Goal: Transaction & Acquisition: Purchase product/service

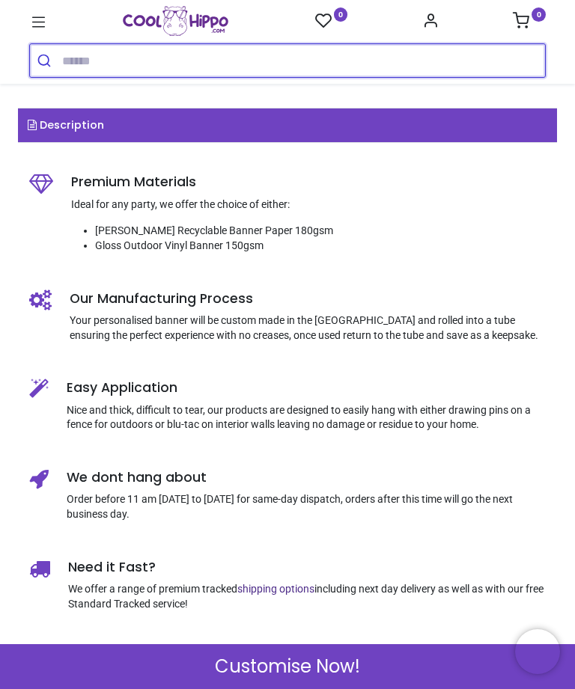
scroll to position [556, 0]
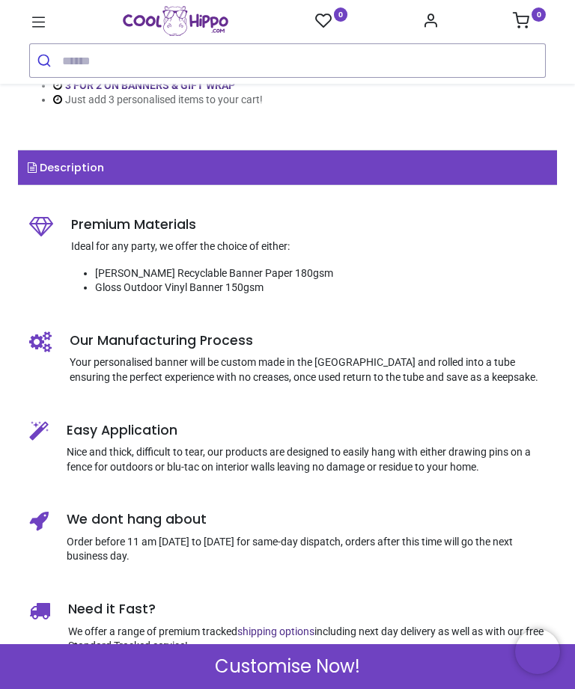
click at [366, 669] on div "Customise Now!" at bounding box center [287, 667] width 575 height 45
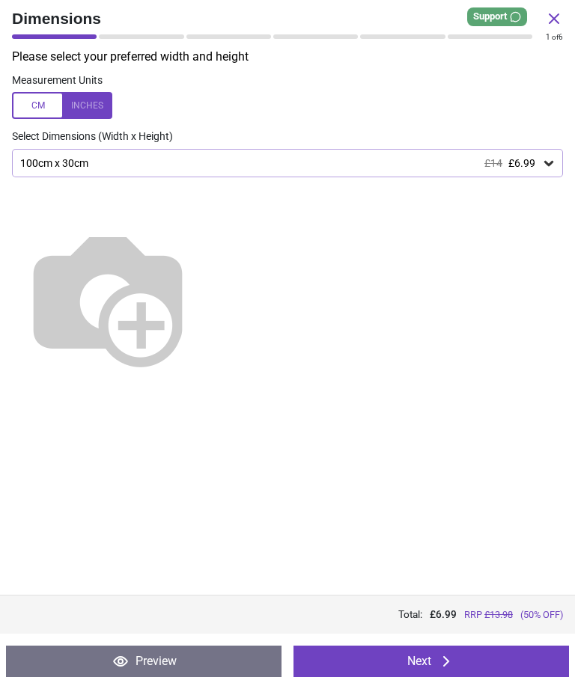
click at [550, 159] on icon at bounding box center [548, 163] width 15 height 15
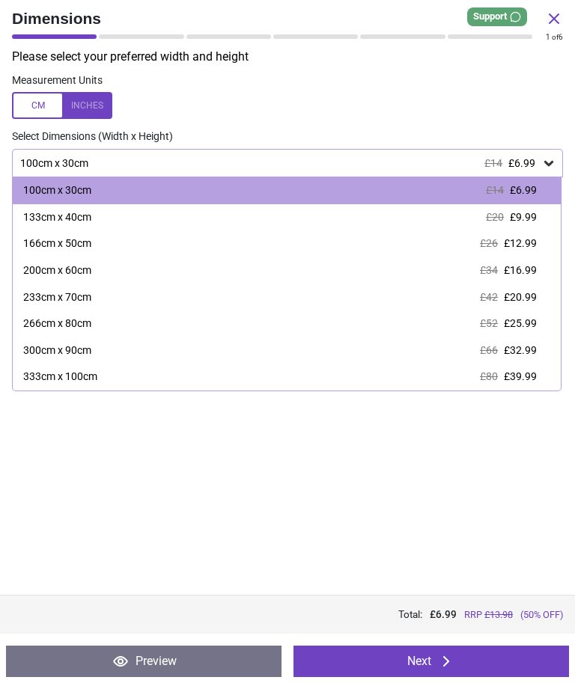
click at [342, 114] on label at bounding box center [287, 105] width 551 height 27
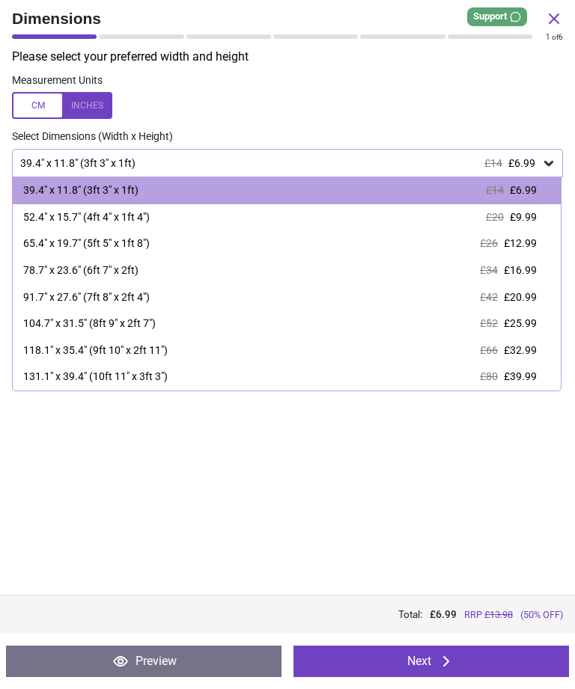
click at [116, 240] on div "65.4" x 19.7" (5ft 5" x 1ft 8")" at bounding box center [86, 244] width 127 height 15
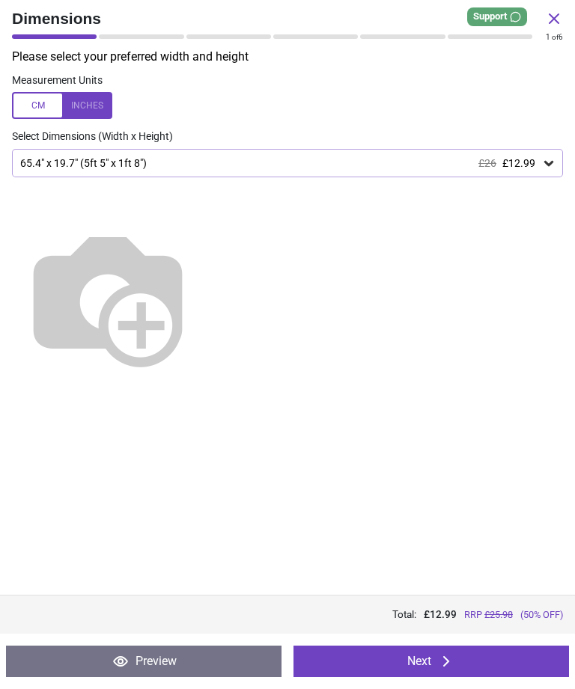
click at [461, 670] on button "Next" at bounding box center [430, 661] width 275 height 31
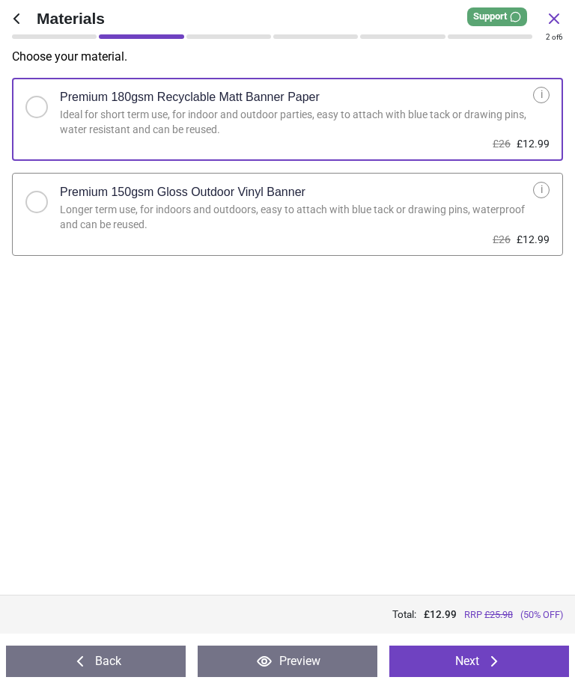
click at [40, 207] on div at bounding box center [36, 202] width 22 height 22
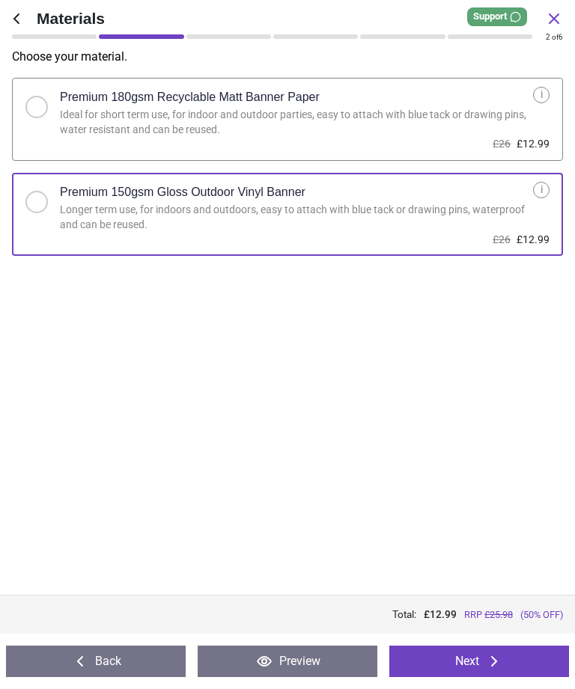
click at [481, 664] on button "Next" at bounding box center [479, 661] width 180 height 31
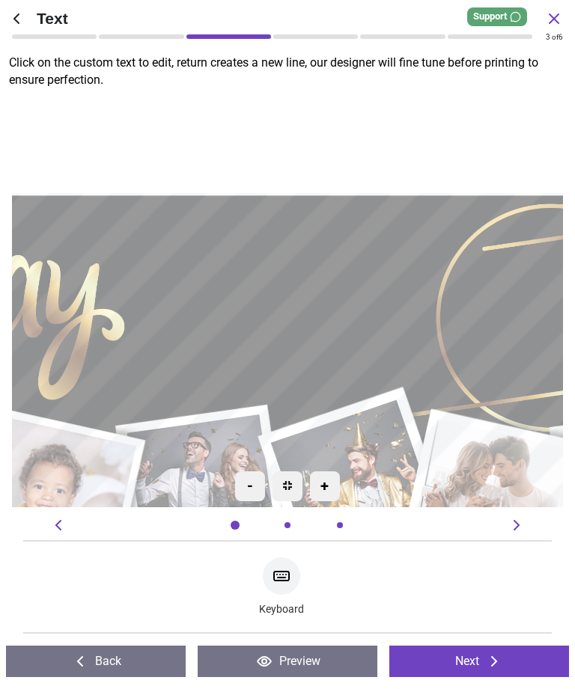
click at [279, 576] on icon at bounding box center [281, 576] width 18 height 18
type textarea "*****"
click at [538, 131] on div ".cls-1 { filter: url(#drop-shadow-2); } .cls-1, .cls-2, .cls-3, .cls-4, .cls-5,…" at bounding box center [57, 400] width 1377 height 1035
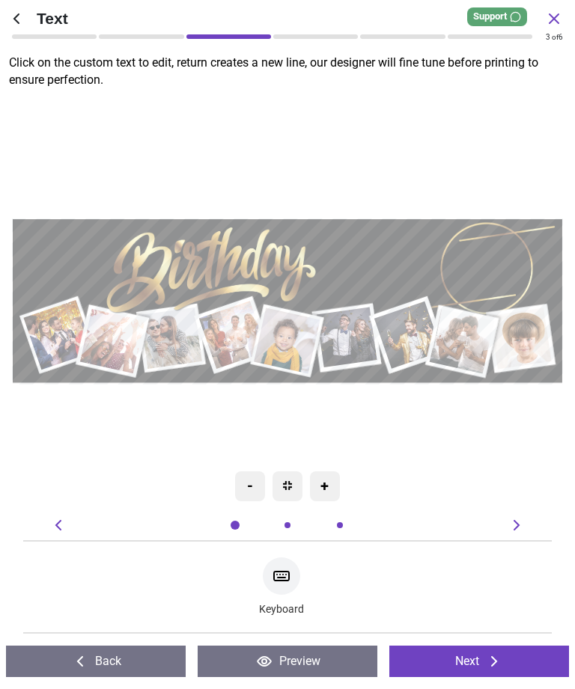
click at [490, 654] on icon at bounding box center [494, 662] width 18 height 18
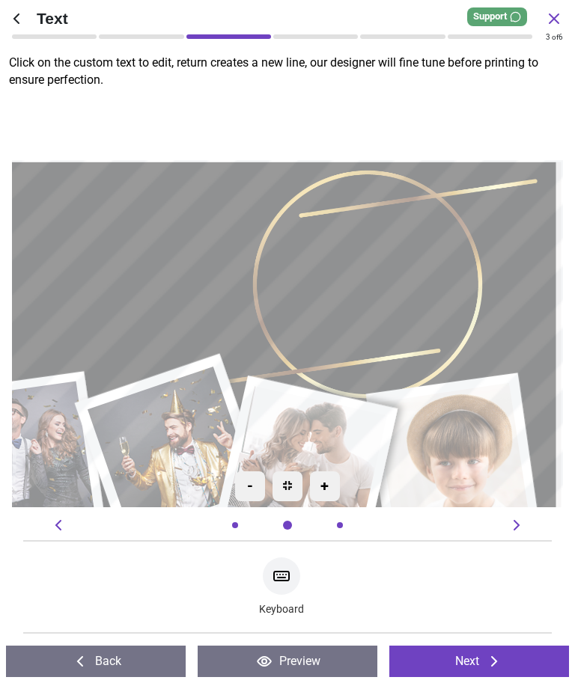
click at [493, 666] on icon at bounding box center [494, 662] width 6 height 10
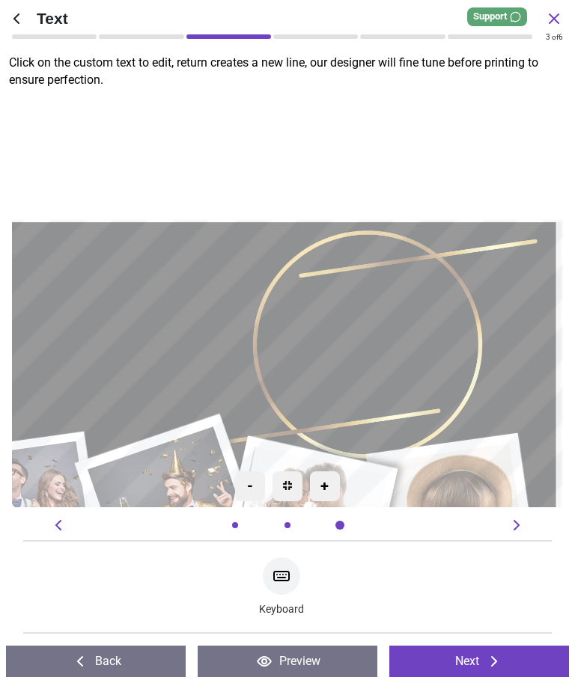
click at [485, 660] on icon at bounding box center [494, 662] width 18 height 18
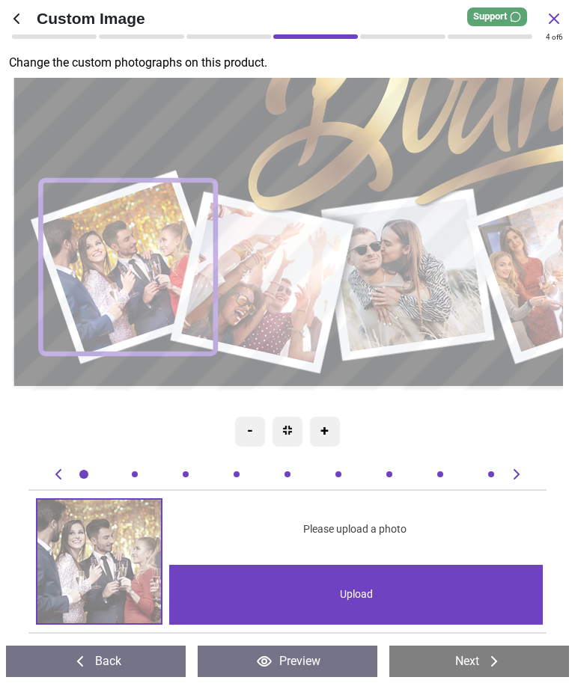
click at [136, 549] on img at bounding box center [99, 562] width 124 height 124
click at [144, 286] on image at bounding box center [128, 267] width 175 height 174
click at [368, 595] on div "Upload" at bounding box center [356, 595] width 374 height 60
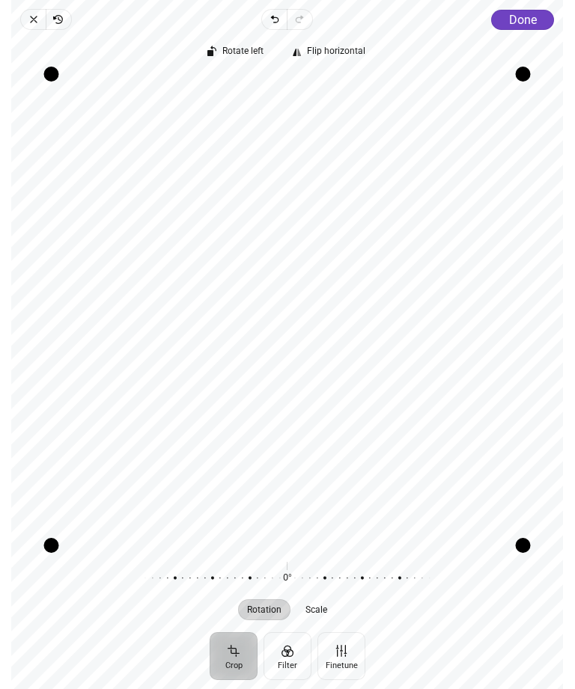
click at [530, 19] on span "Done" at bounding box center [523, 20] width 28 height 14
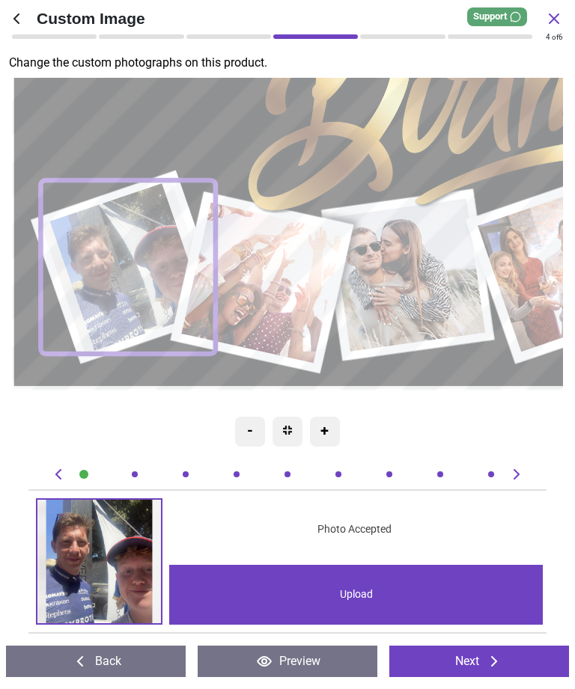
click at [358, 526] on span "Photo Accepted" at bounding box center [354, 530] width 74 height 15
click at [299, 290] on image at bounding box center [263, 283] width 162 height 161
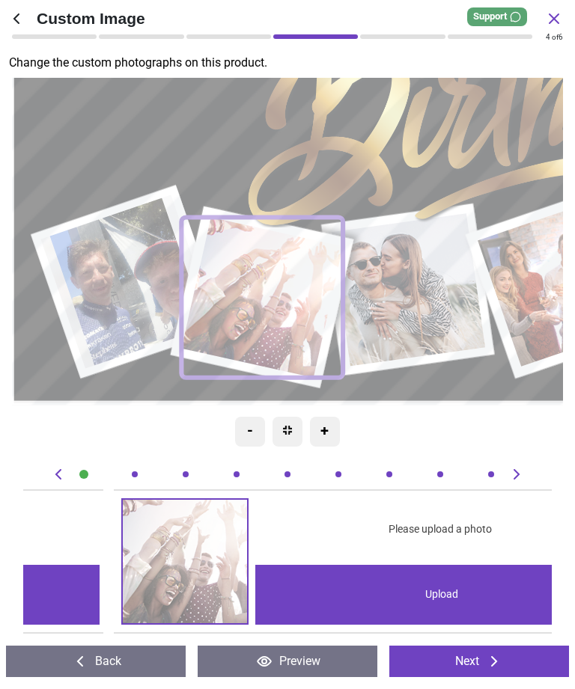
scroll to position [0, 529]
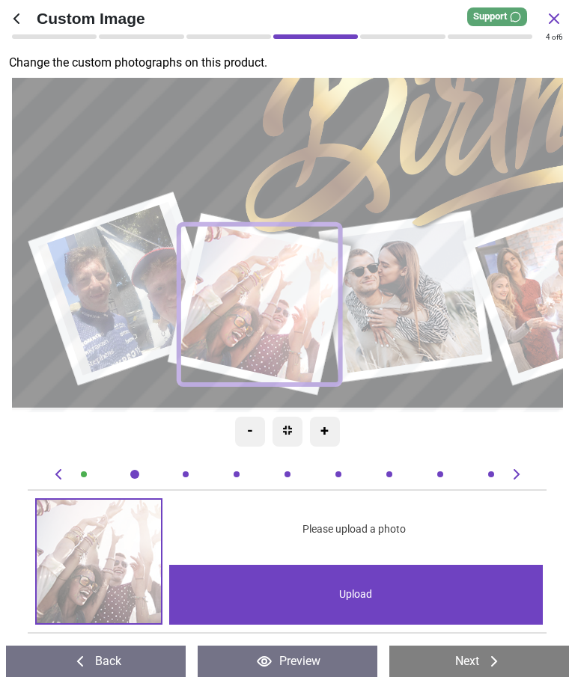
click at [340, 606] on div "Upload" at bounding box center [356, 595] width 374 height 60
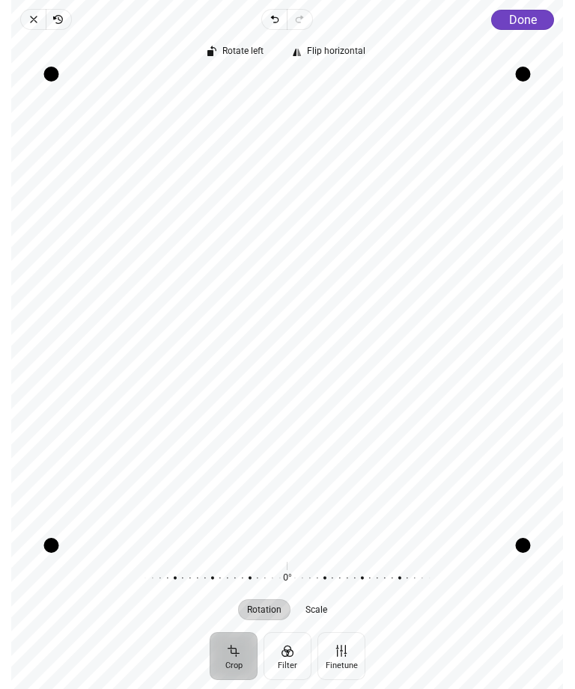
click at [525, 25] on span "Done" at bounding box center [523, 20] width 28 height 14
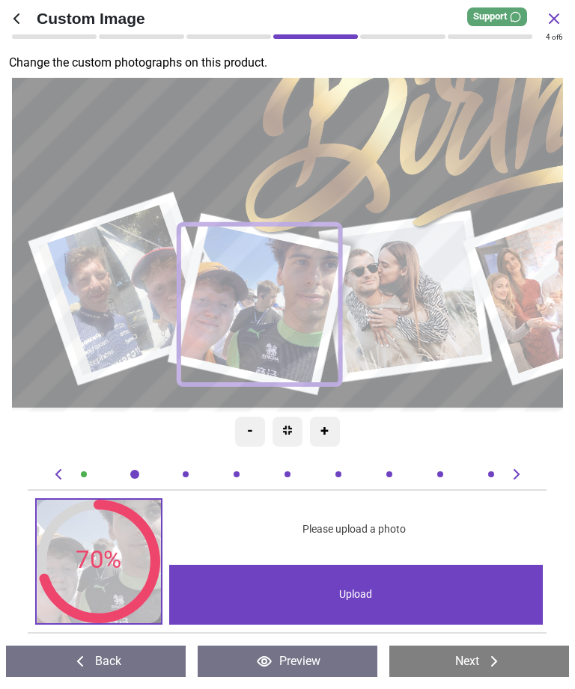
click at [136, 294] on image at bounding box center [125, 289] width 175 height 174
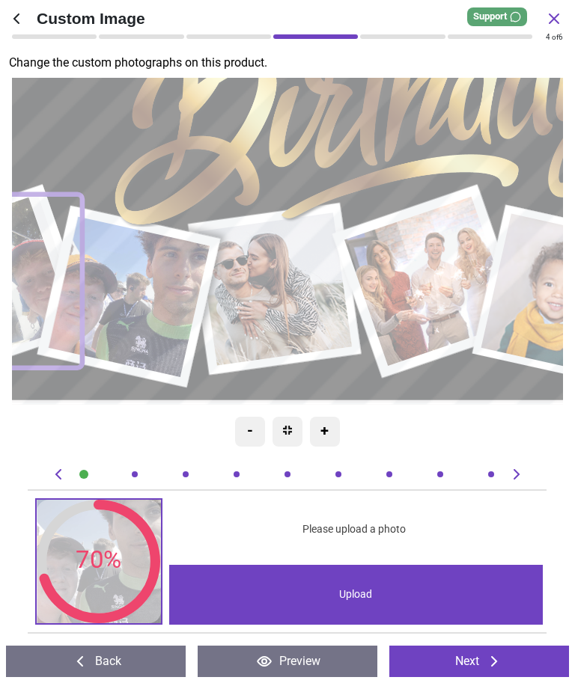
scroll to position [0, 0]
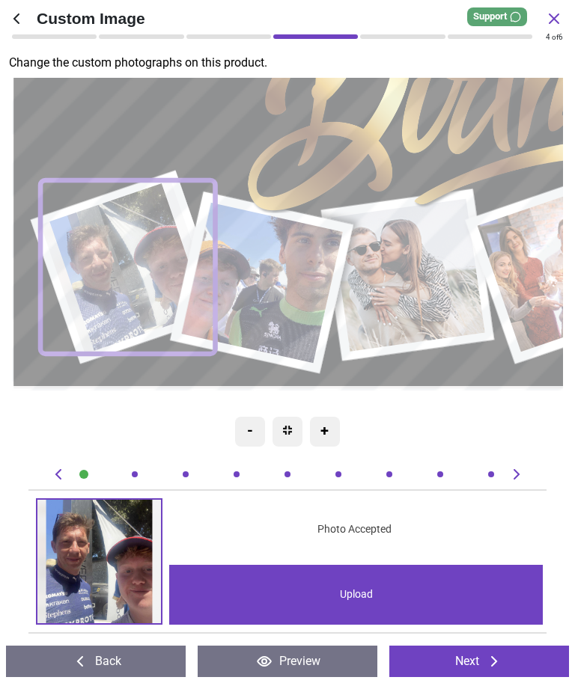
click at [111, 561] on img at bounding box center [99, 562] width 124 height 124
click at [94, 564] on img at bounding box center [99, 562] width 124 height 124
click at [326, 429] on div "+" at bounding box center [325, 432] width 30 height 30
click at [130, 561] on img at bounding box center [99, 562] width 124 height 124
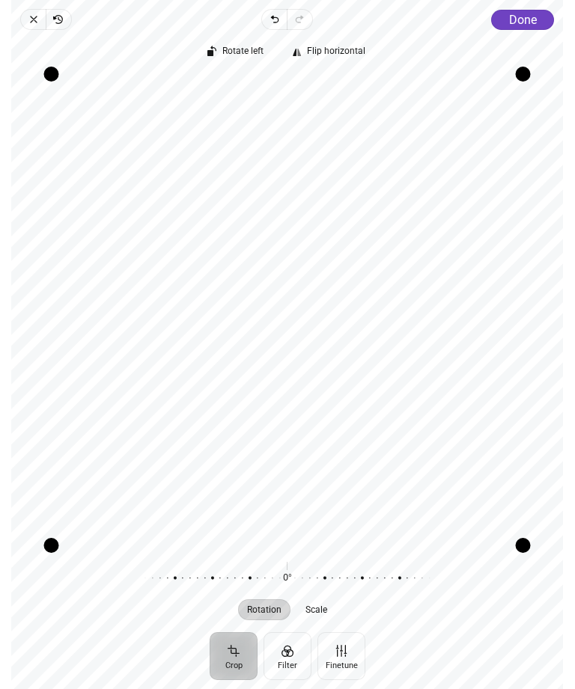
click at [528, 29] on button "Done" at bounding box center [523, 20] width 63 height 20
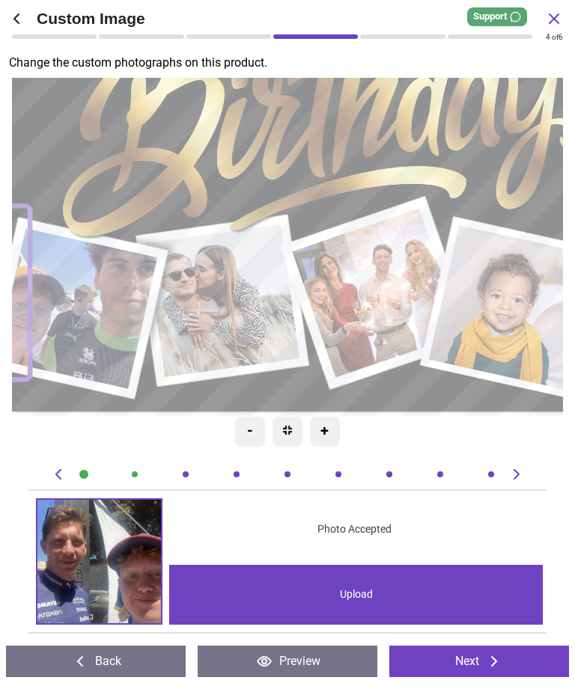
click at [231, 320] on image at bounding box center [224, 301] width 154 height 153
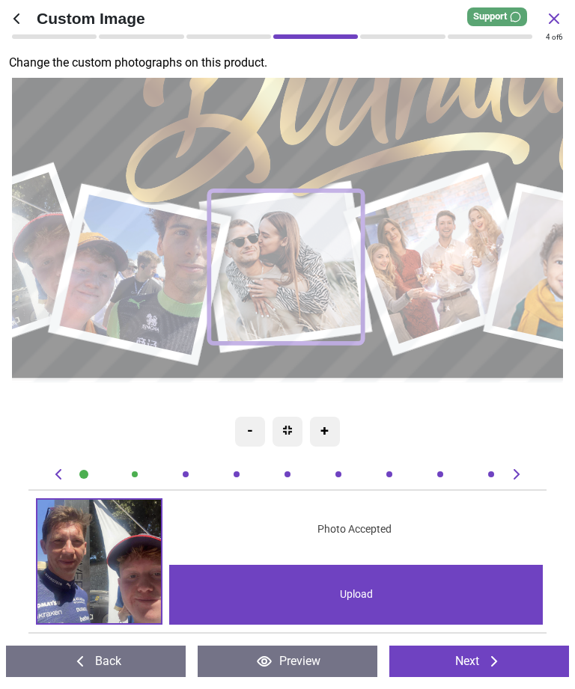
scroll to position [0, 1058]
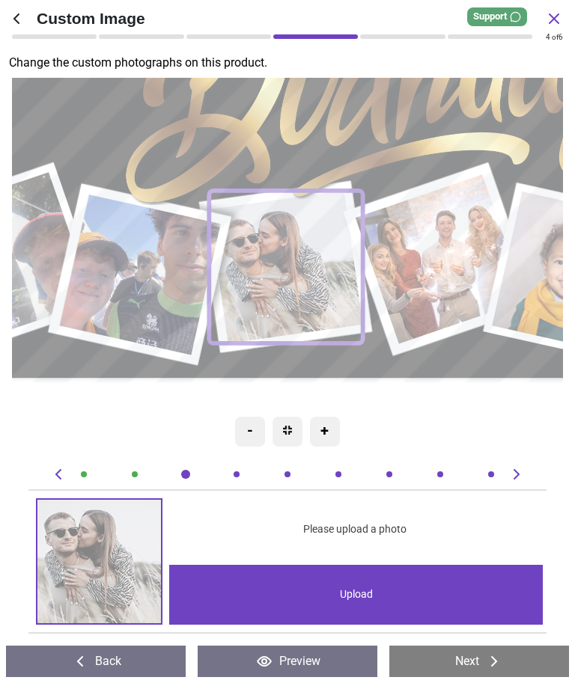
click at [296, 588] on div "Upload" at bounding box center [356, 595] width 374 height 60
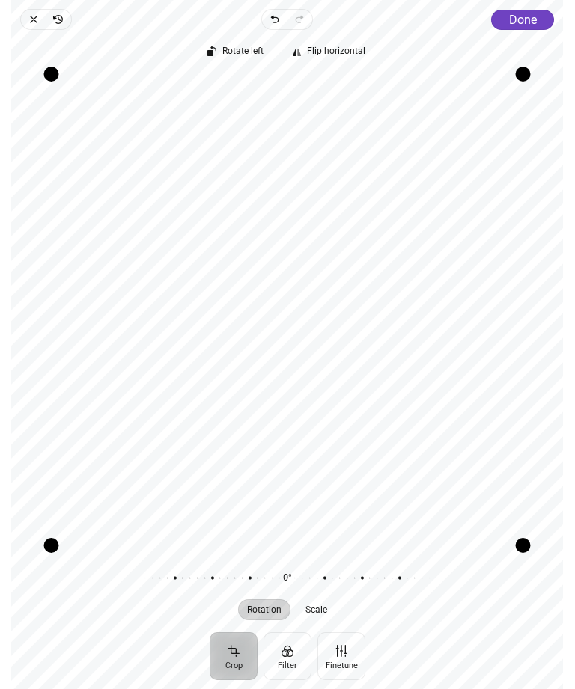
click at [520, 24] on span "Done" at bounding box center [523, 20] width 28 height 14
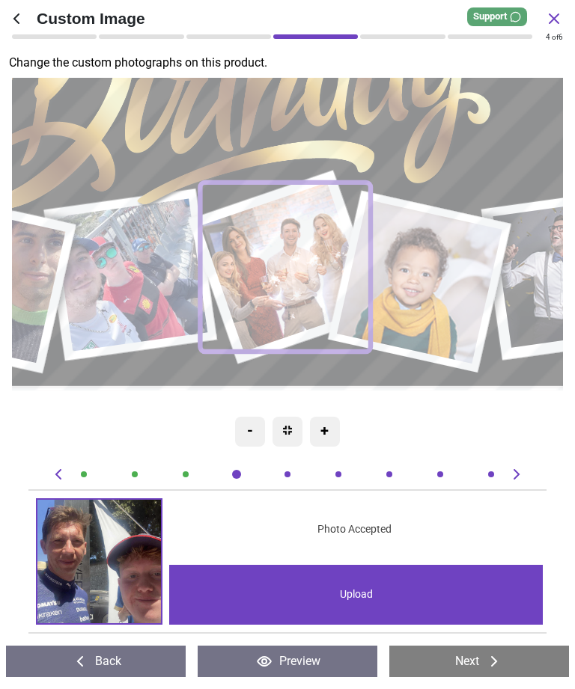
scroll to position [0, 1587]
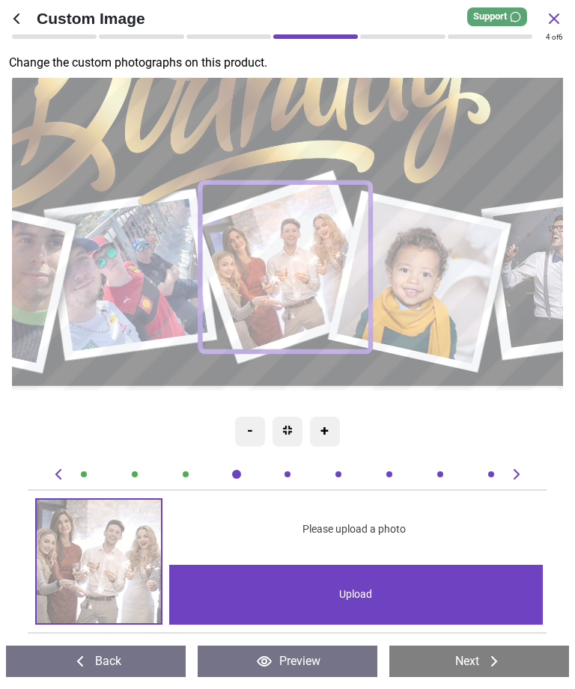
click at [353, 597] on div "Upload" at bounding box center [356, 595] width 374 height 60
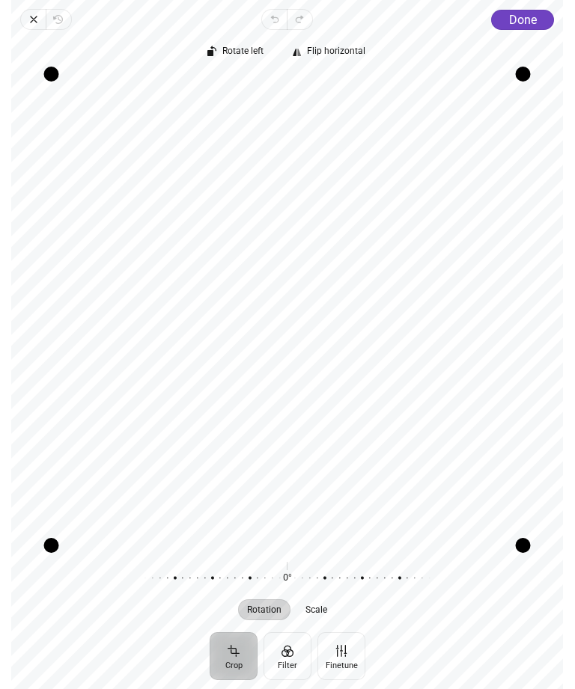
click at [32, 19] on icon "button" at bounding box center [34, 19] width 12 height 12
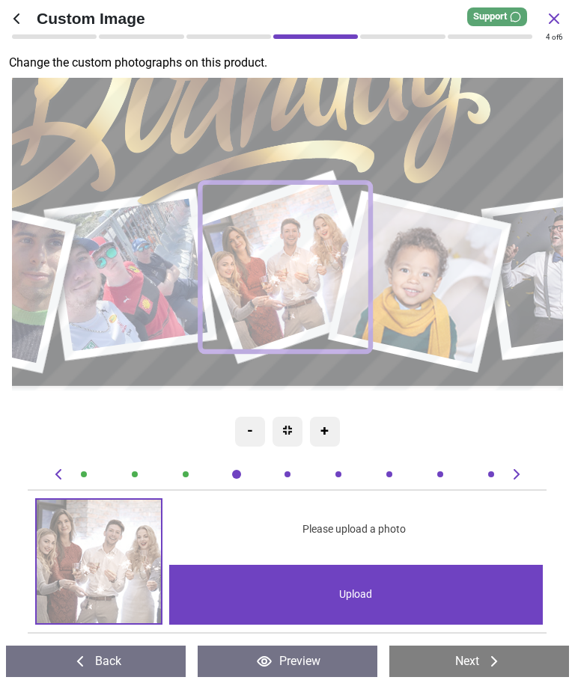
click at [351, 591] on div "Upload" at bounding box center [356, 595] width 374 height 60
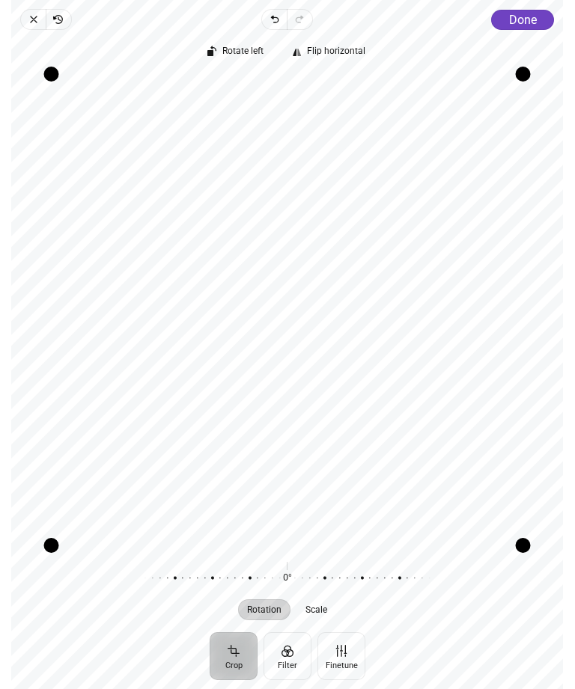
click at [526, 28] on button "Done" at bounding box center [523, 20] width 63 height 20
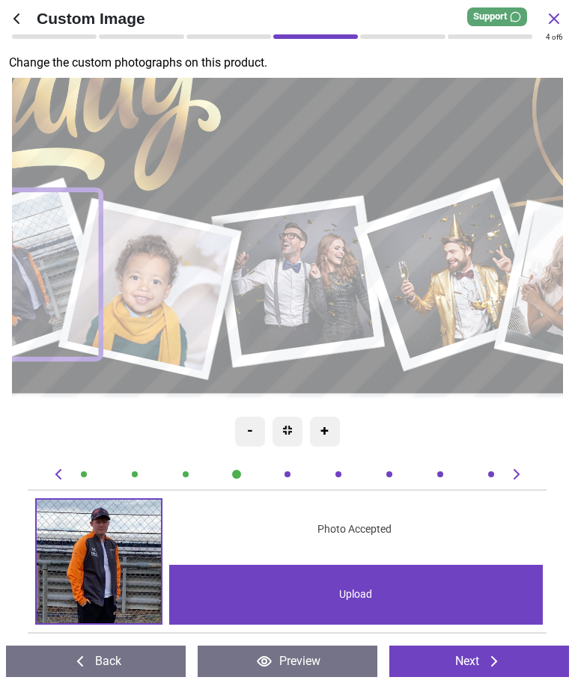
click at [440, 300] on image at bounding box center [455, 275] width 169 height 168
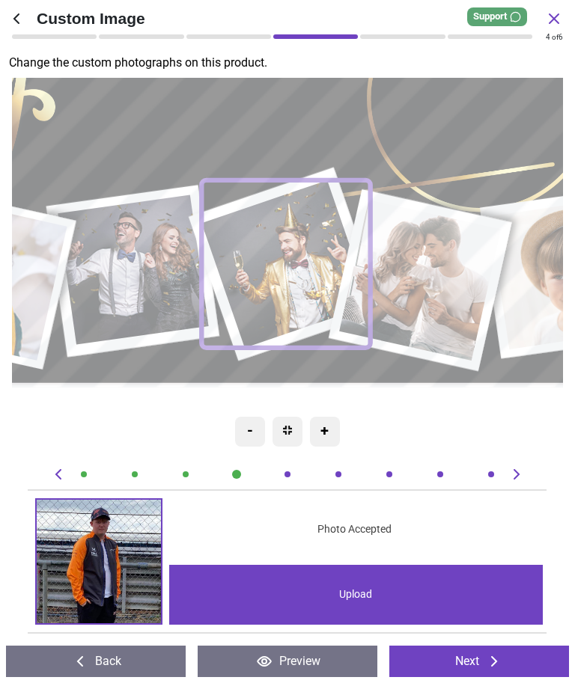
scroll to position [0, 3173]
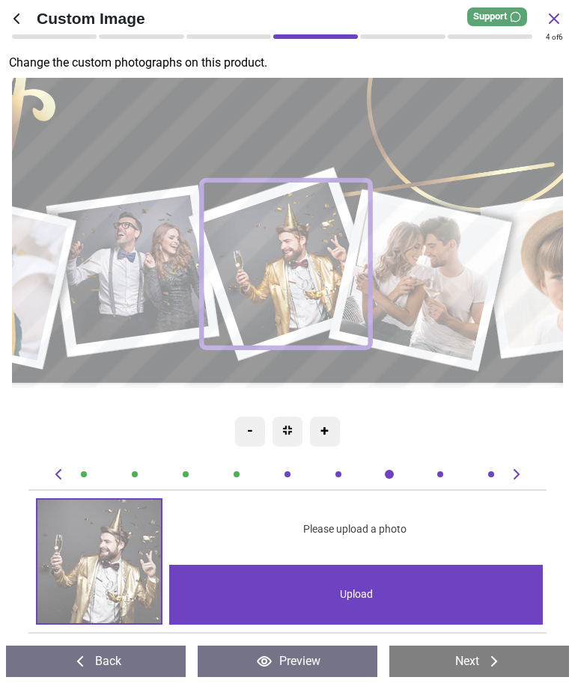
click at [177, 308] on image at bounding box center [136, 270] width 151 height 150
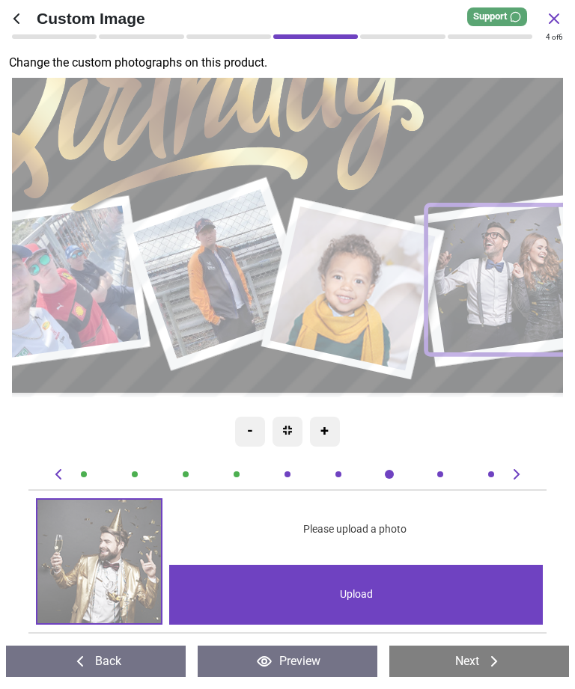
scroll to position [0, 2645]
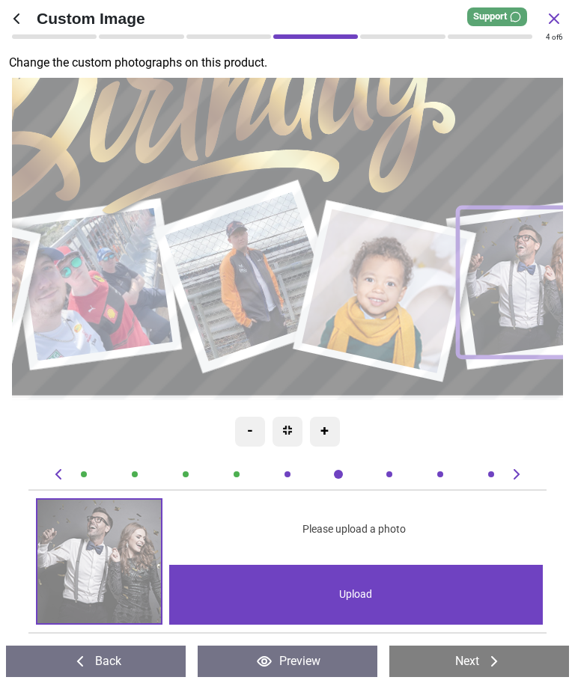
click at [152, 298] on image at bounding box center [97, 284] width 154 height 153
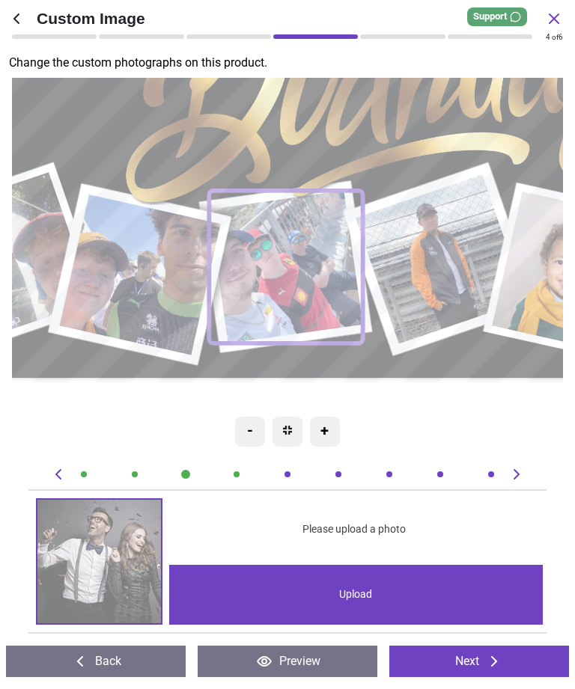
scroll to position [0, 1058]
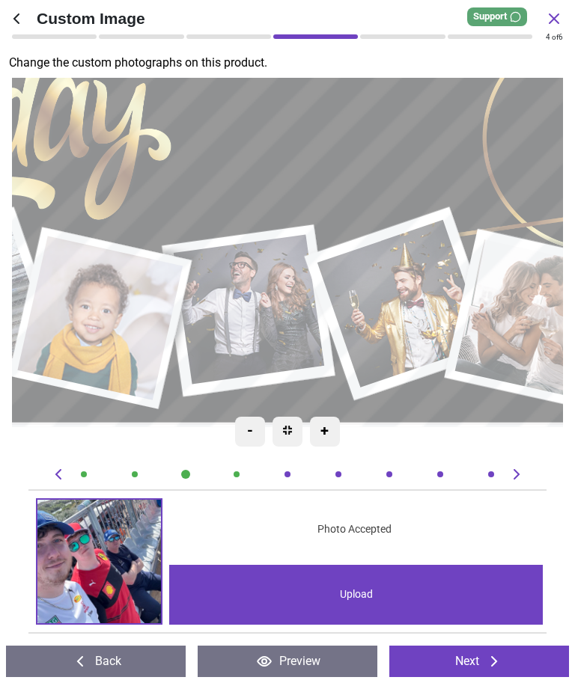
click at [317, 296] on image at bounding box center [252, 309] width 151 height 150
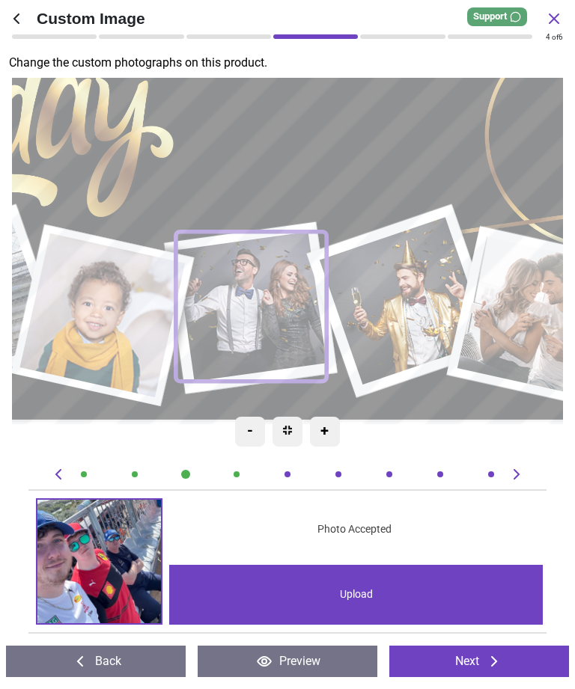
click at [138, 340] on image at bounding box center [105, 316] width 166 height 165
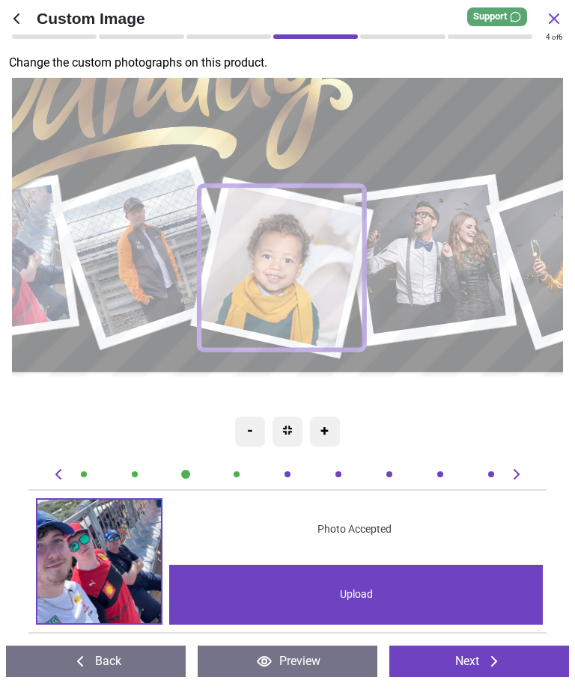
scroll to position [0, 2116]
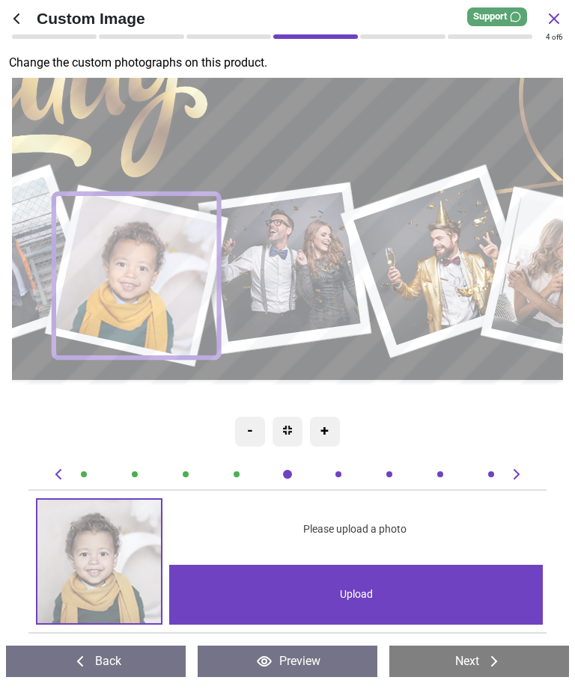
click at [368, 573] on div "Upload" at bounding box center [356, 595] width 374 height 60
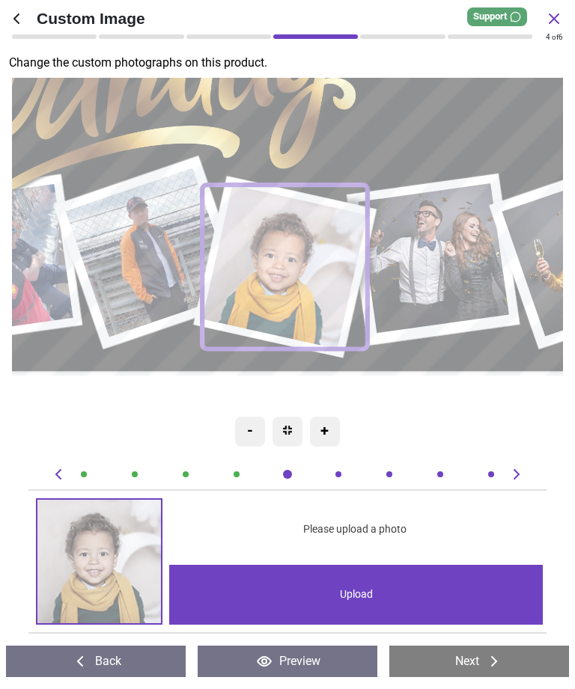
click at [346, 594] on div "Upload" at bounding box center [356, 595] width 374 height 60
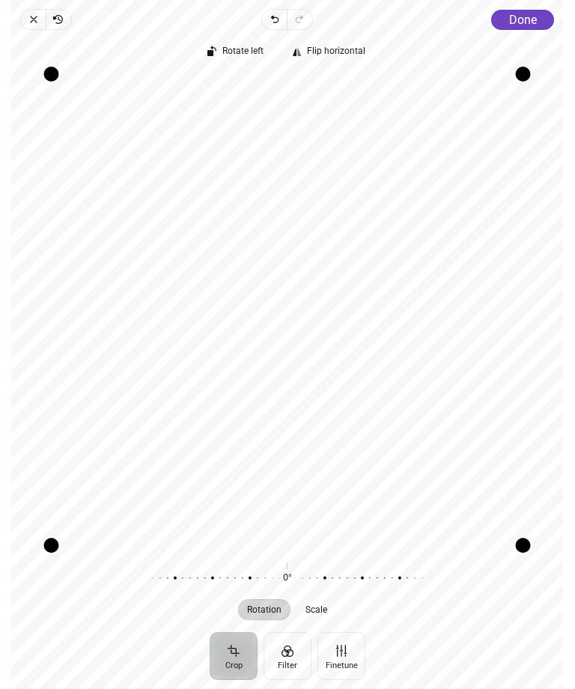
click at [527, 20] on span "Done" at bounding box center [523, 20] width 28 height 14
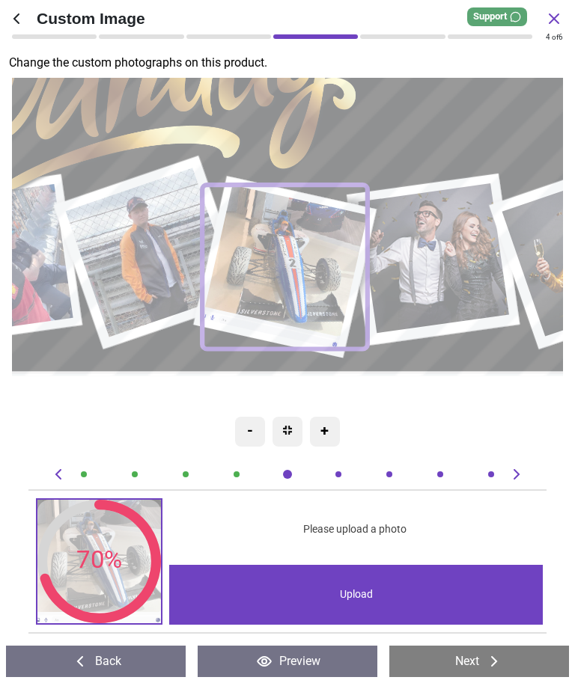
click at [436, 264] on image at bounding box center [436, 258] width 151 height 150
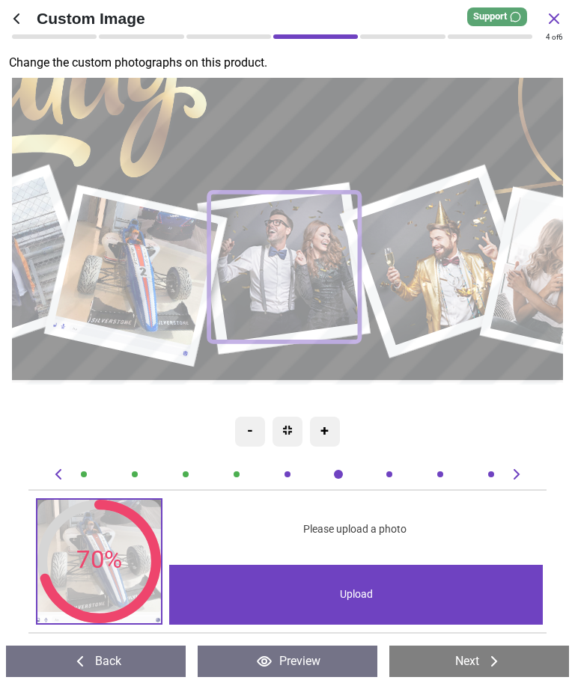
scroll to position [0, 2645]
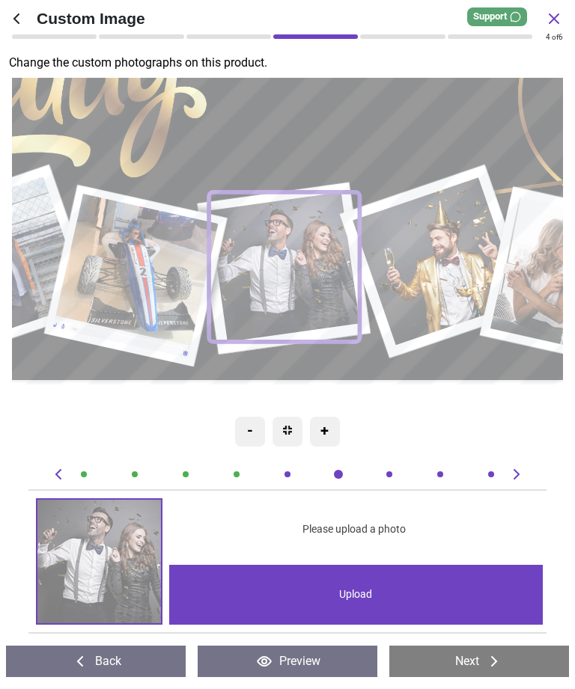
click at [351, 594] on div "Upload" at bounding box center [356, 595] width 374 height 60
click at [408, 574] on div "Upload" at bounding box center [356, 595] width 374 height 60
click at [371, 598] on div "Upload" at bounding box center [356, 595] width 374 height 60
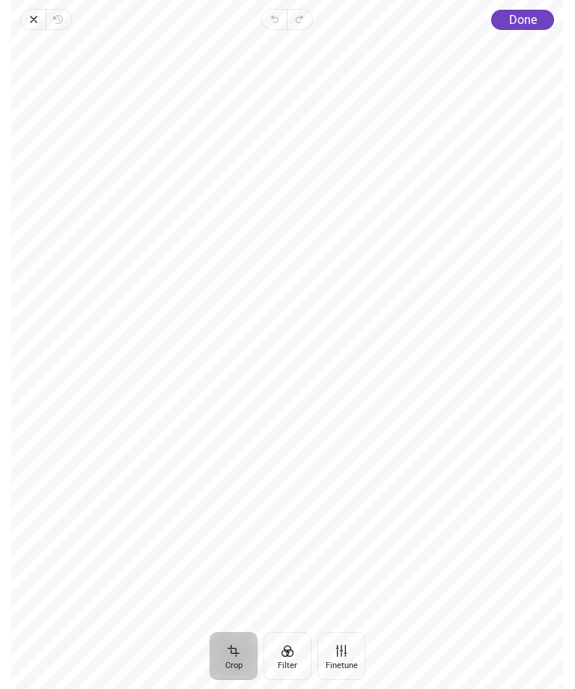
scroll to position [0, 2645]
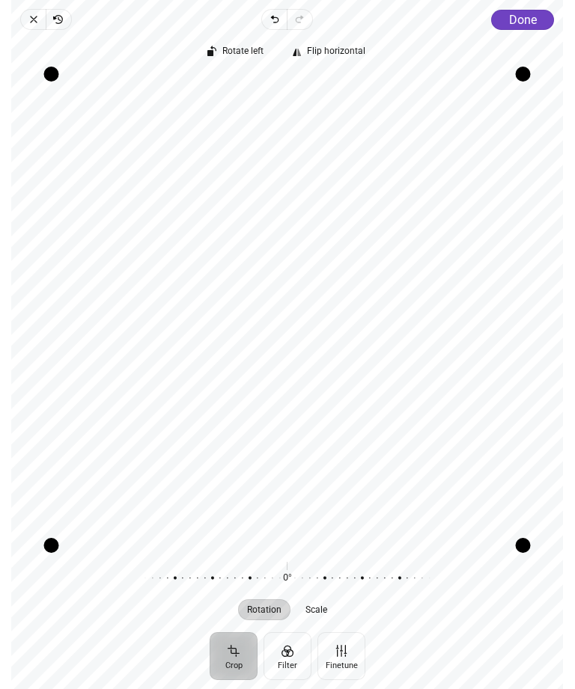
click at [521, 20] on span "Done" at bounding box center [523, 20] width 28 height 14
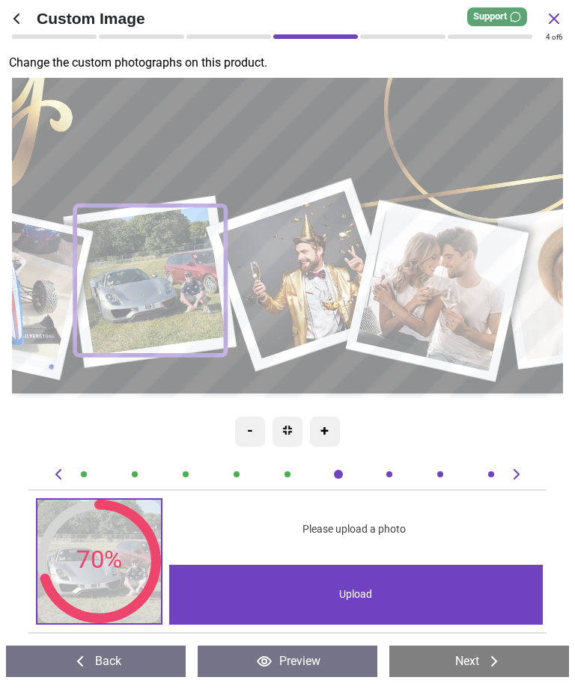
click at [396, 287] on image at bounding box center [441, 290] width 162 height 161
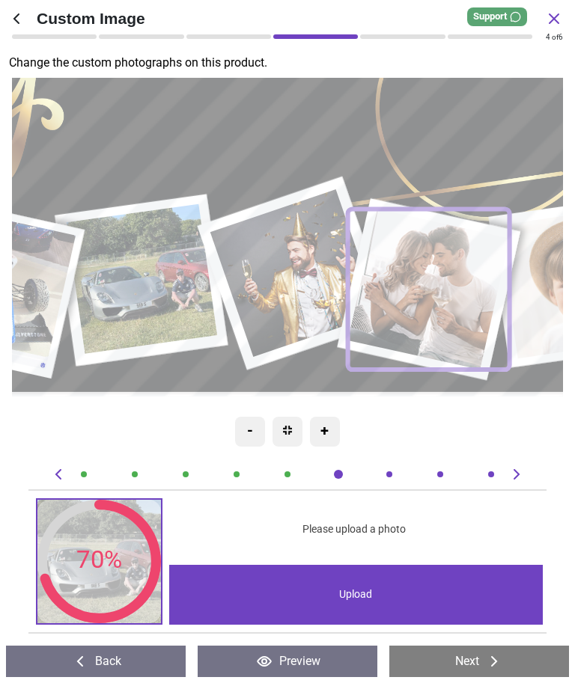
click at [311, 278] on image at bounding box center [297, 273] width 169 height 168
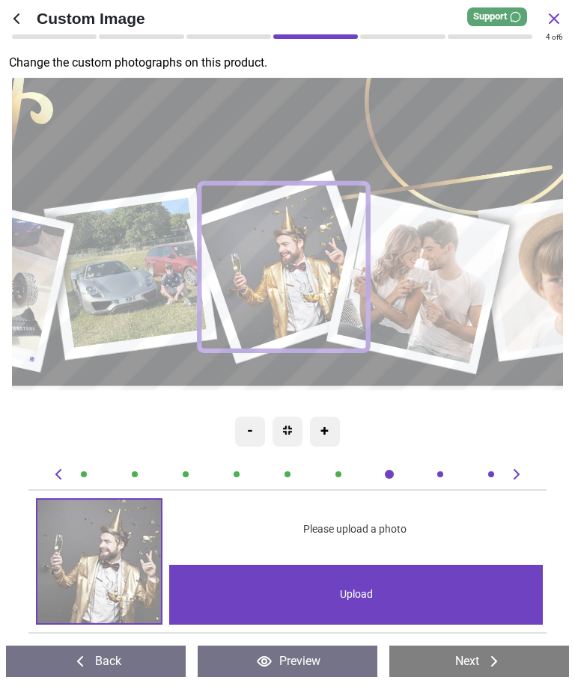
scroll to position [0, 3173]
click at [350, 587] on div "Upload" at bounding box center [356, 595] width 374 height 60
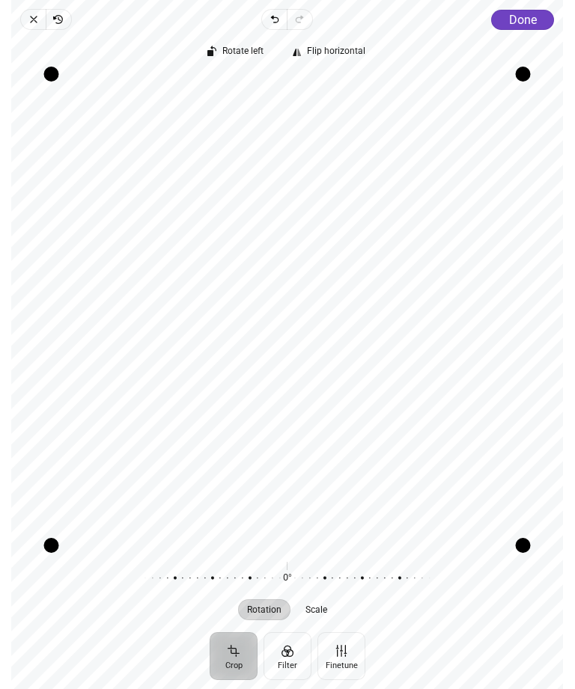
click at [293, 654] on button "Filter" at bounding box center [288, 657] width 48 height 48
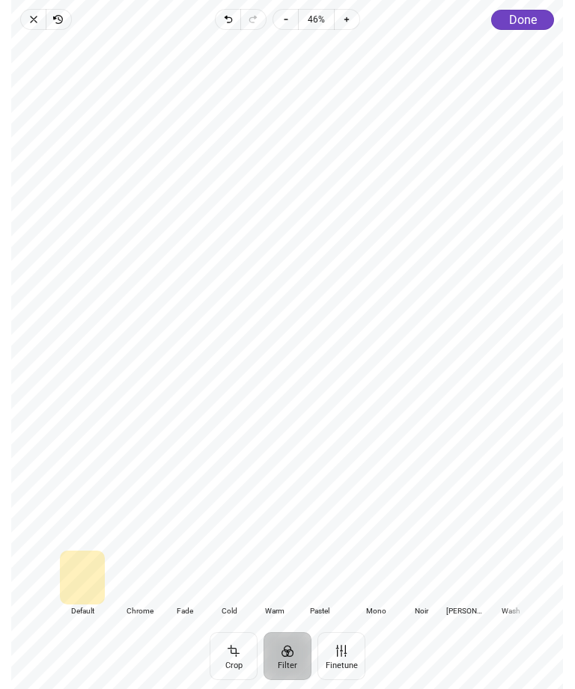
click at [237, 651] on button "Crop" at bounding box center [234, 657] width 48 height 48
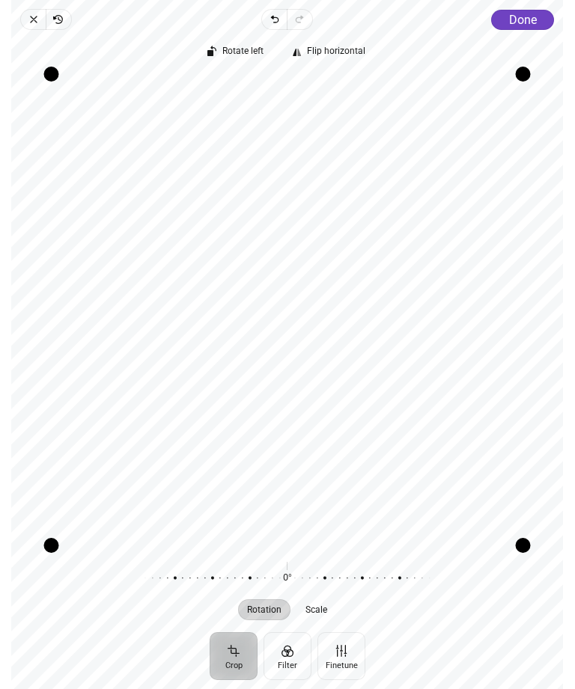
click at [344, 660] on button "Finetune" at bounding box center [341, 657] width 48 height 48
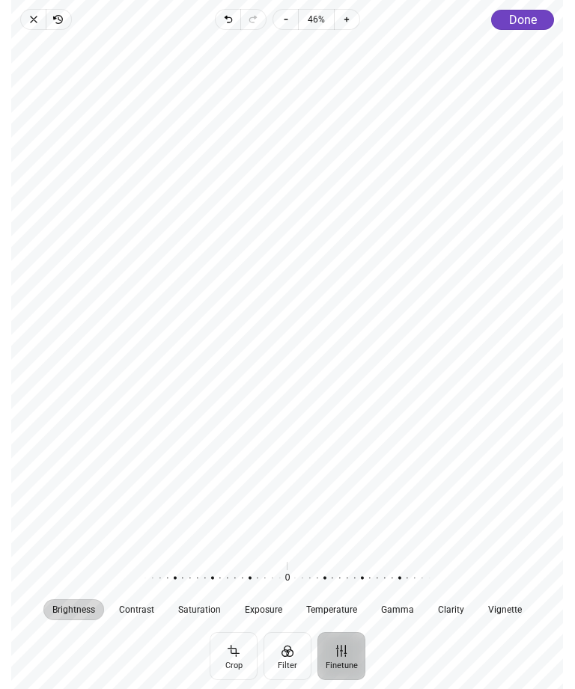
click at [131, 630] on div "Brightness Contrast Saturation Exposure Temperature Gamma Clarity Vignette 0 Re…" at bounding box center [287, 331] width 552 height 603
click at [238, 654] on button "Crop" at bounding box center [234, 657] width 48 height 48
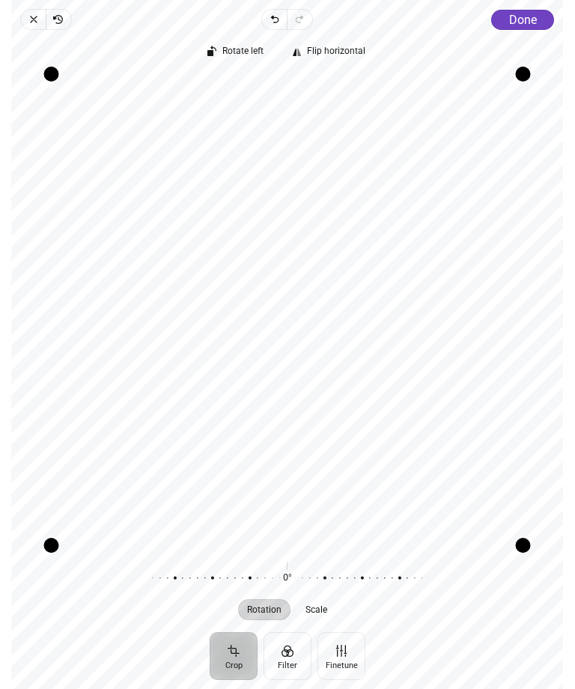
click at [344, 478] on div "Recenter" at bounding box center [287, 310] width 528 height 471
click at [308, 481] on div "Recenter" at bounding box center [287, 310] width 528 height 471
click at [237, 657] on button "Crop" at bounding box center [234, 657] width 48 height 48
click at [298, 663] on button "Filter" at bounding box center [288, 657] width 48 height 48
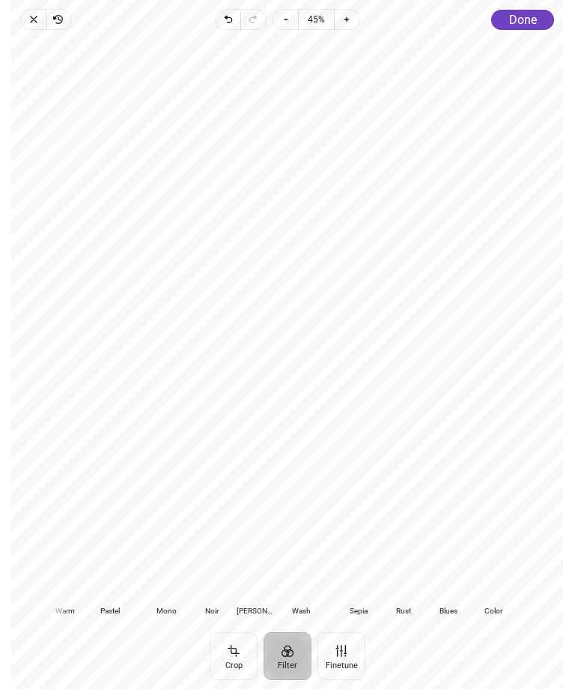
click at [347, 663] on button "Finetune" at bounding box center [341, 657] width 48 height 48
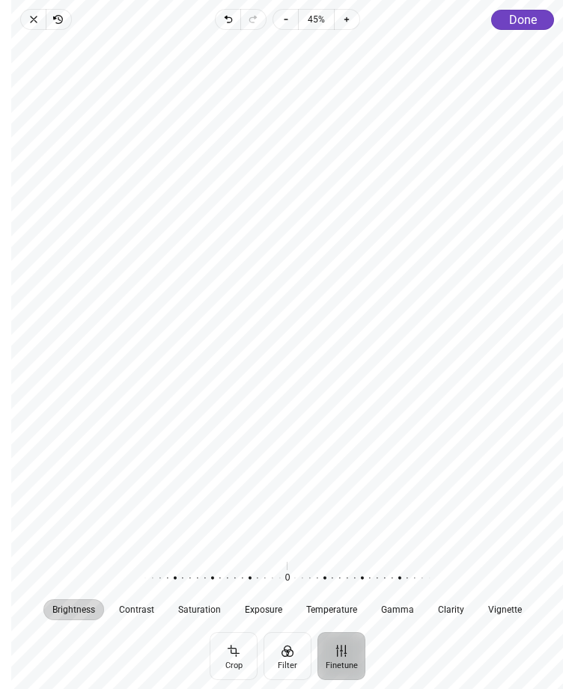
click at [267, 611] on span "Exposure" at bounding box center [264, 610] width 37 height 9
click at [240, 658] on button "Crop" at bounding box center [234, 657] width 48 height 48
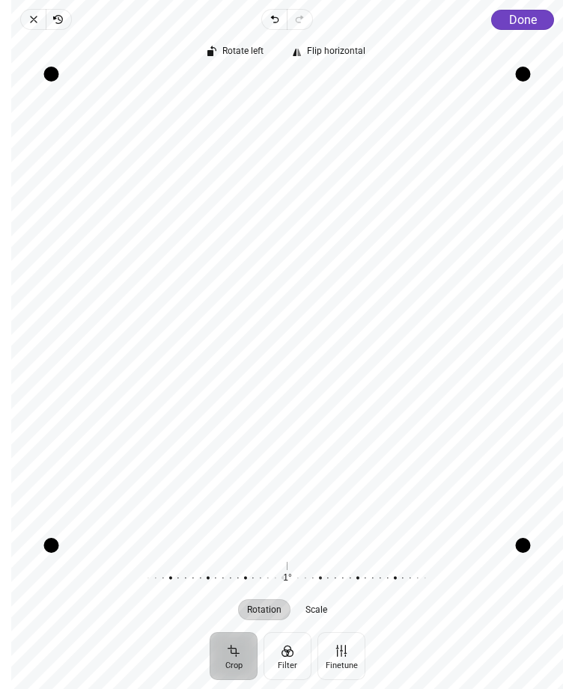
click at [274, 25] on icon "button" at bounding box center [276, 19] width 12 height 12
click at [32, 27] on span "Close" at bounding box center [32, 19] width 25 height 21
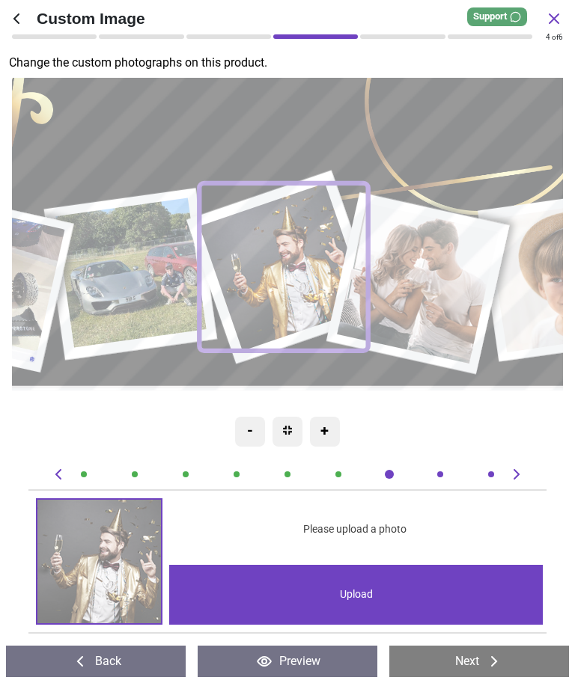
click at [353, 605] on div "Upload" at bounding box center [356, 595] width 374 height 60
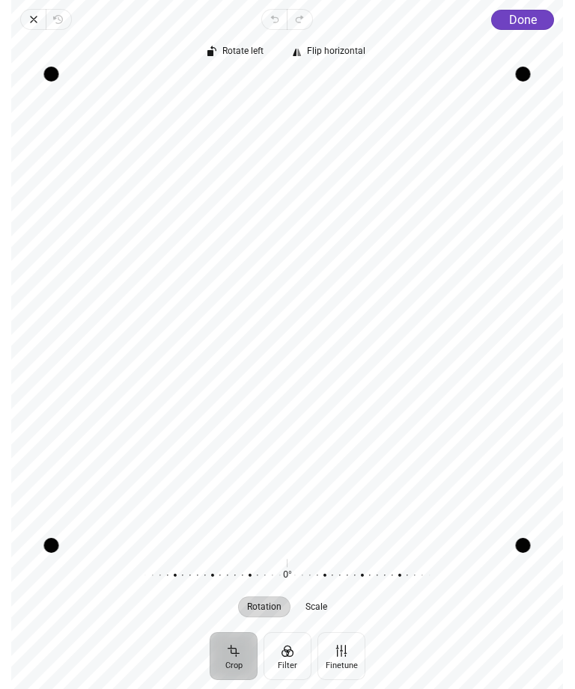
scroll to position [0, 3173]
click at [525, 27] on button "Done" at bounding box center [523, 20] width 63 height 20
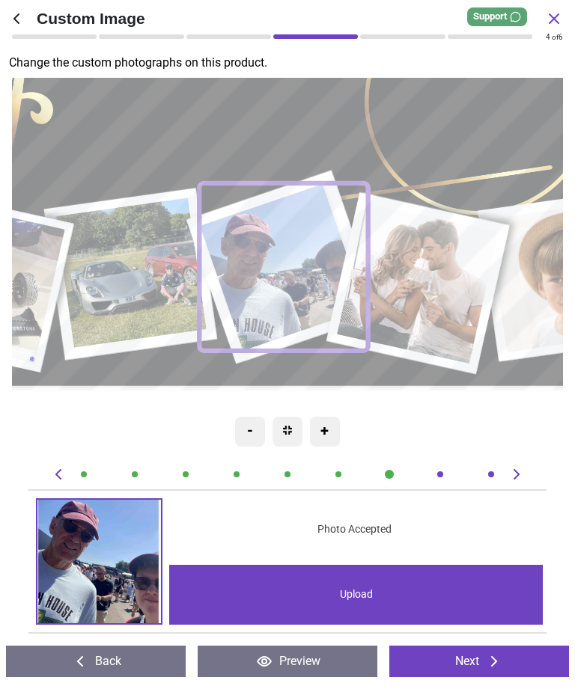
click at [427, 284] on image at bounding box center [422, 283] width 162 height 161
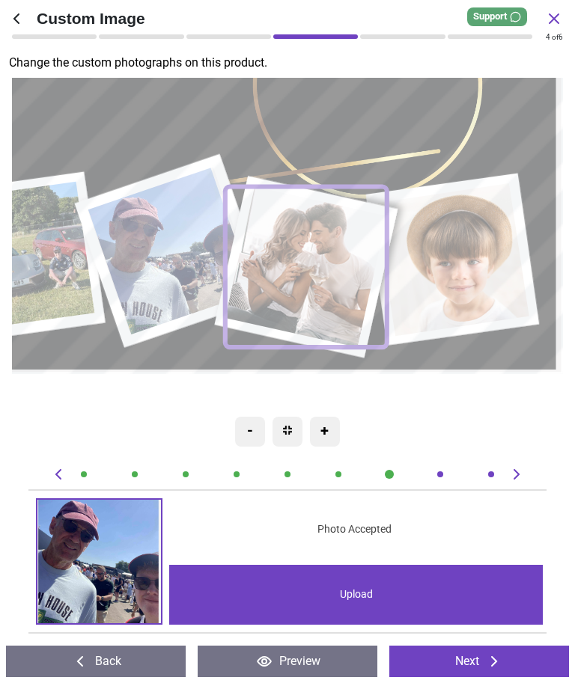
scroll to position [0, 3703]
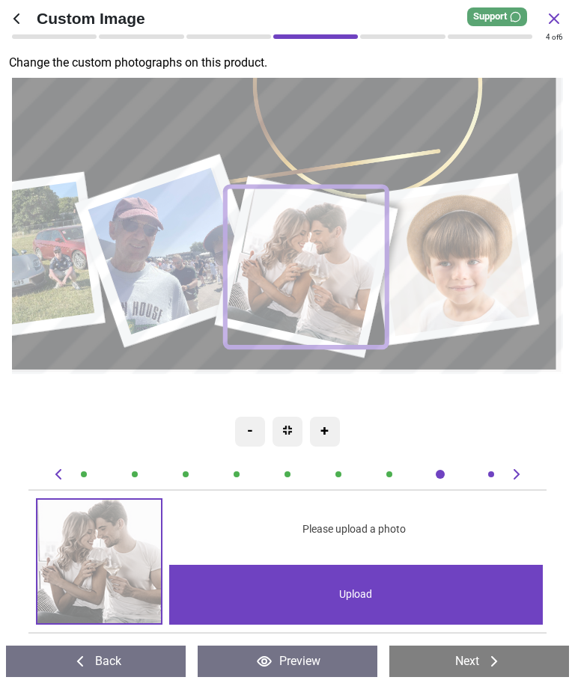
click at [348, 579] on div "Upload" at bounding box center [356, 595] width 374 height 60
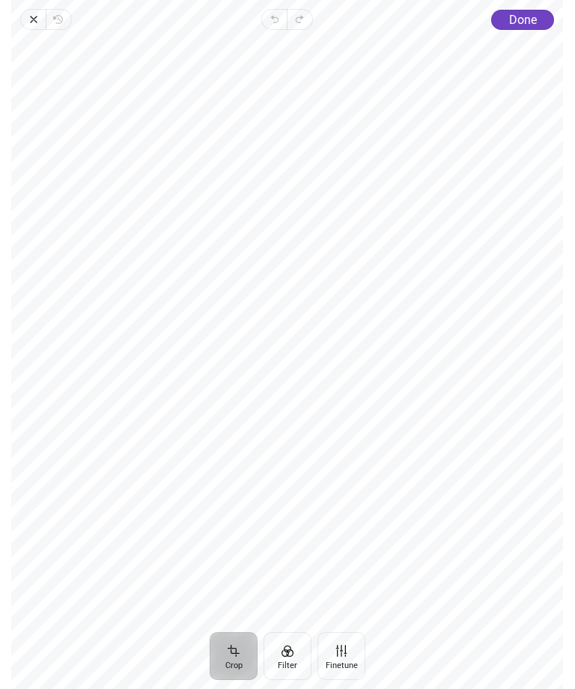
click at [529, 16] on span "Done" at bounding box center [523, 20] width 28 height 14
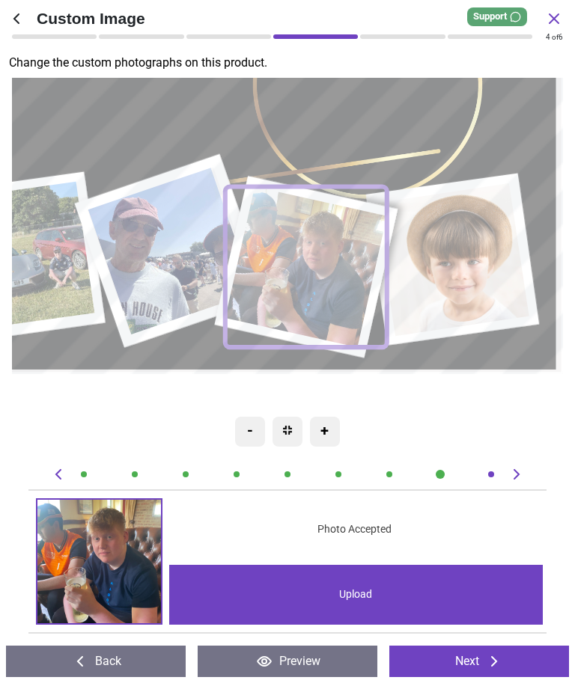
click at [469, 282] on image at bounding box center [457, 259] width 154 height 153
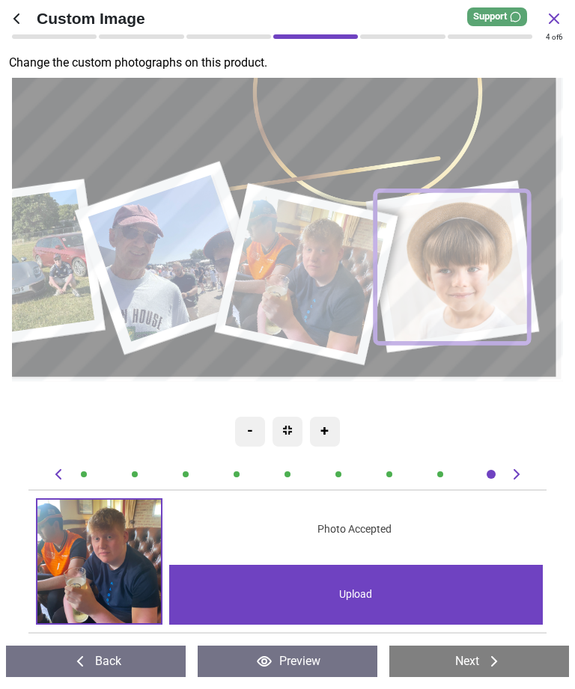
scroll to position [0, 4231]
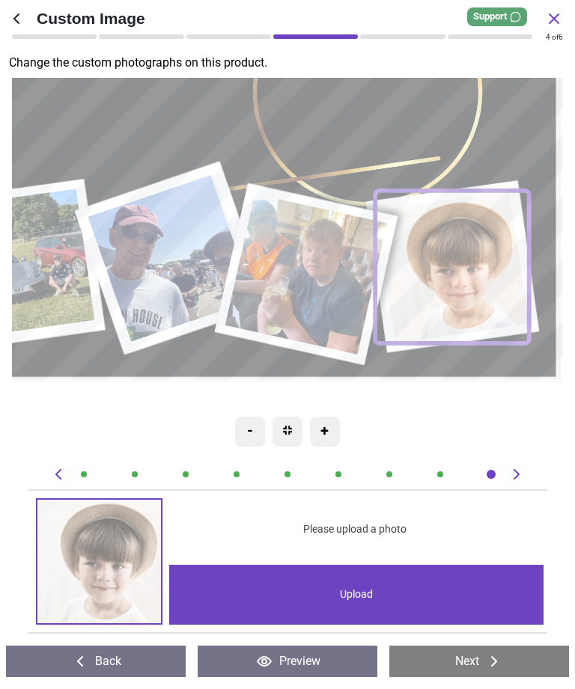
click at [362, 591] on div "Upload" at bounding box center [356, 595] width 374 height 60
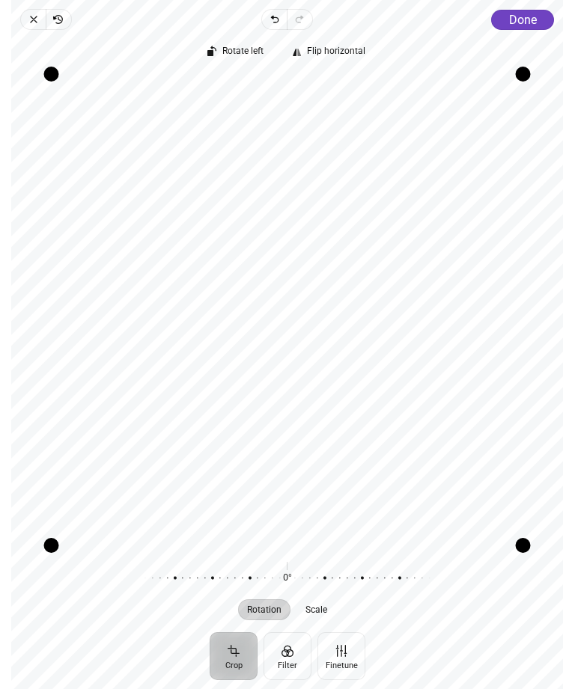
click at [528, 25] on span "Done" at bounding box center [523, 20] width 28 height 14
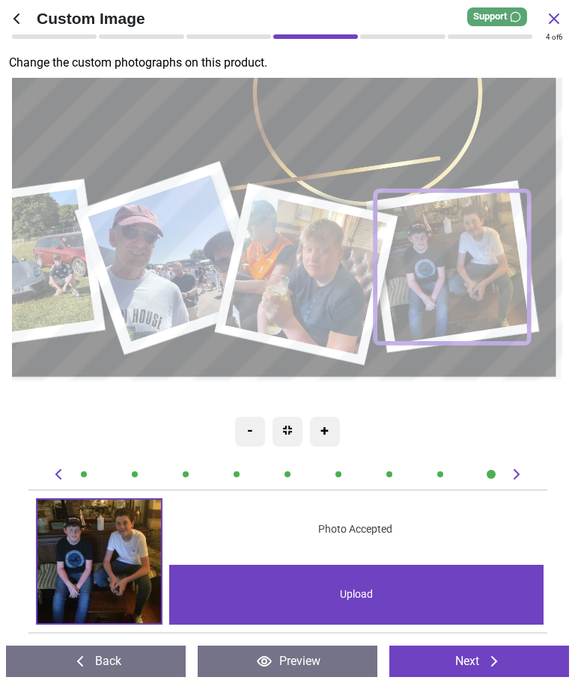
click at [310, 659] on button "Preview" at bounding box center [288, 661] width 180 height 31
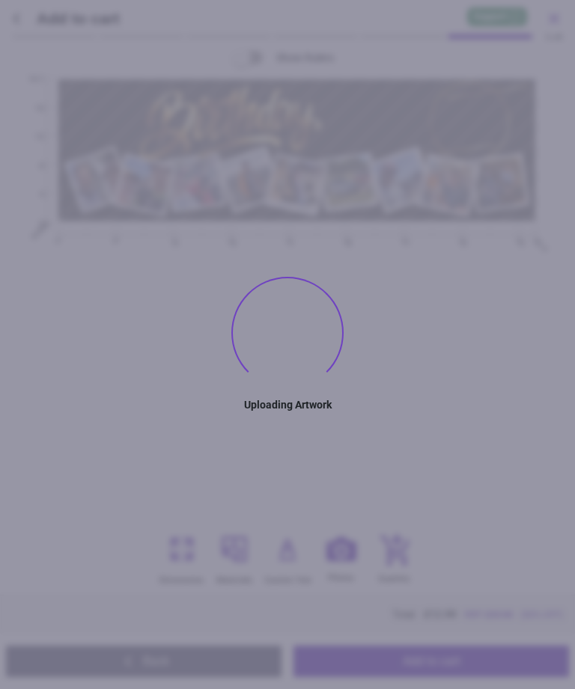
scroll to position [556, 0]
click at [69, 36] on div at bounding box center [54, 36] width 85 height 4
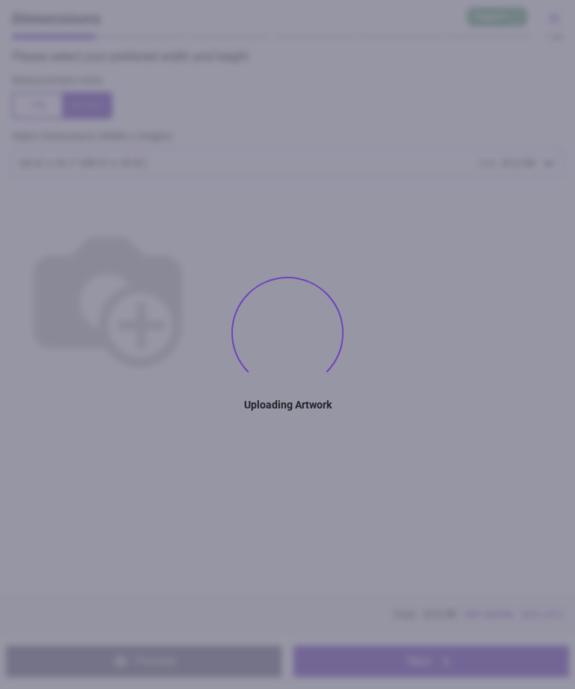
click at [85, 66] on div "Please select your preferred width and height Measurement Units Select Dimensio…" at bounding box center [287, 322] width 575 height 546
click at [82, 54] on p "Please select your preferred width and height" at bounding box center [293, 57] width 563 height 16
click at [204, 340] on img at bounding box center [108, 297] width 192 height 192
click at [204, 350] on img at bounding box center [108, 297] width 192 height 192
click at [204, 228] on img at bounding box center [108, 297] width 192 height 192
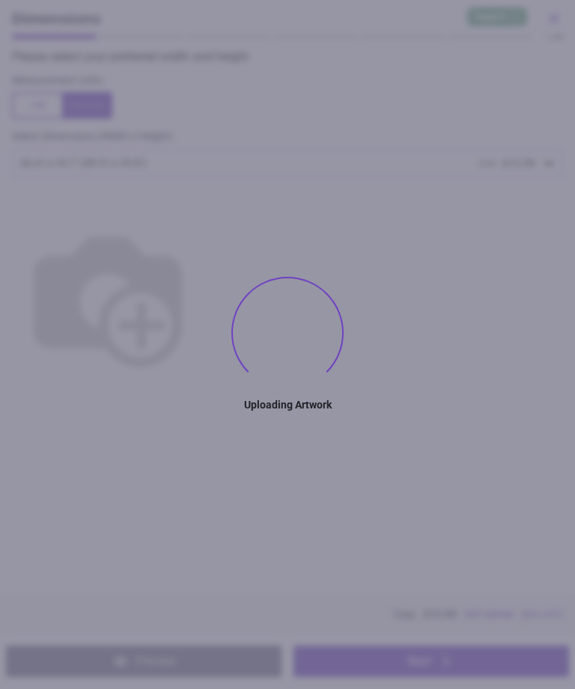
click at [204, 257] on img at bounding box center [108, 297] width 192 height 192
click at [204, 272] on img at bounding box center [108, 297] width 192 height 192
click at [204, 264] on img at bounding box center [108, 297] width 192 height 192
click at [398, 466] on div "Please select your preferred width and height Measurement Units Select Dimensio…" at bounding box center [287, 322] width 575 height 546
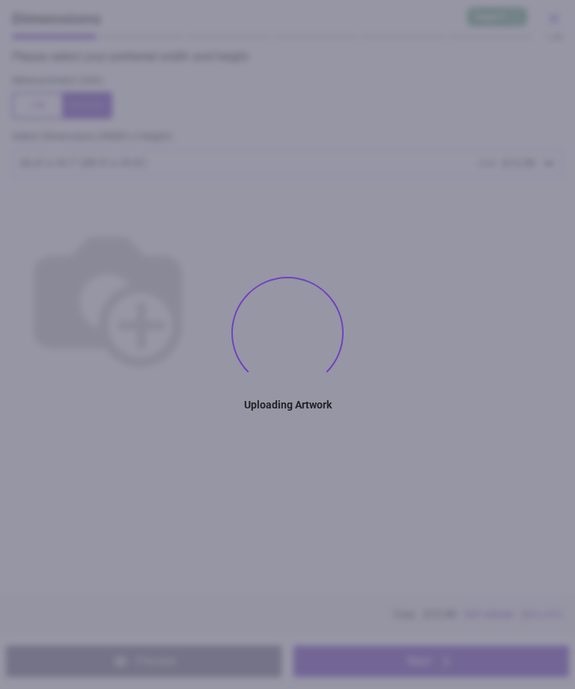
click at [418, 407] on div at bounding box center [287, 291] width 575 height 229
click at [484, 502] on div "Please select your preferred width and height Measurement Units Select Dimensio…" at bounding box center [287, 322] width 575 height 546
click at [490, 499] on div "Please select your preferred width and height Measurement Units Select Dimensio…" at bounding box center [287, 322] width 575 height 546
click at [204, 310] on img at bounding box center [108, 297] width 192 height 192
click at [204, 393] on img at bounding box center [108, 297] width 192 height 192
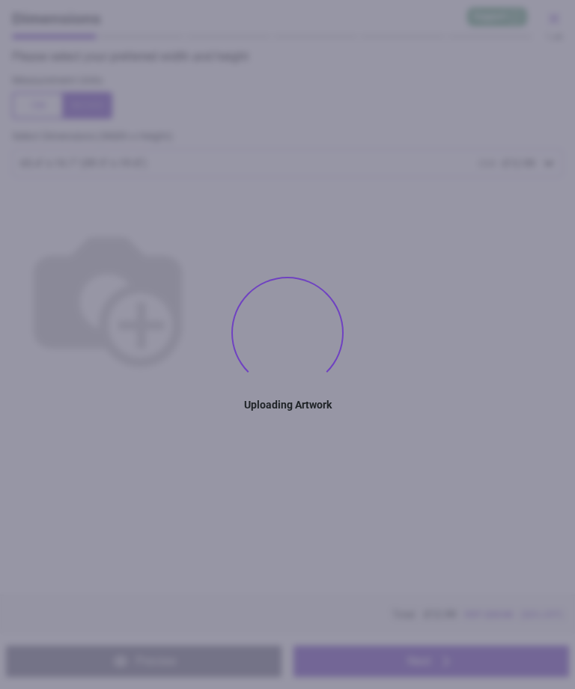
click at [204, 373] on img at bounding box center [108, 297] width 192 height 192
click at [204, 375] on img at bounding box center [108, 297] width 192 height 192
click at [204, 370] on img at bounding box center [108, 297] width 192 height 192
click at [254, 677] on button "Preview" at bounding box center [143, 661] width 275 height 31
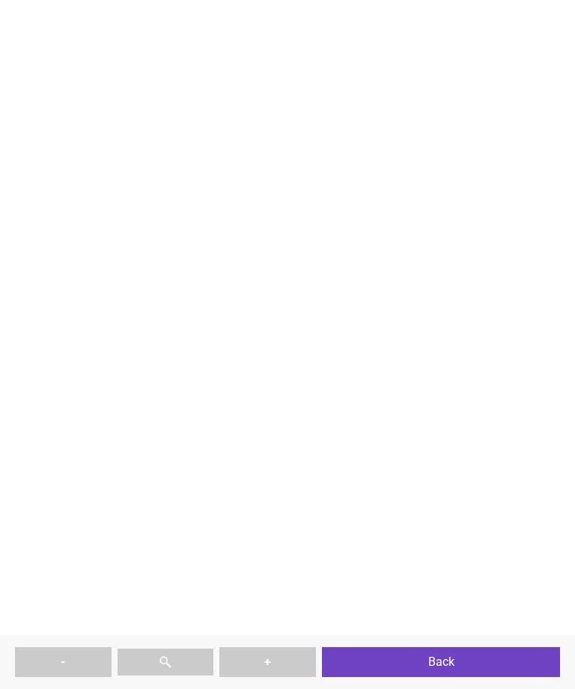
type textarea "*****"
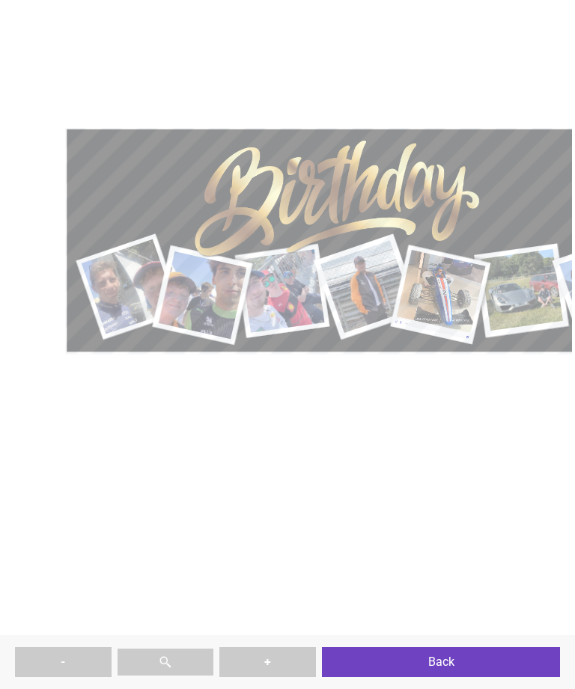
click at [451, 669] on button "Back" at bounding box center [441, 663] width 238 height 30
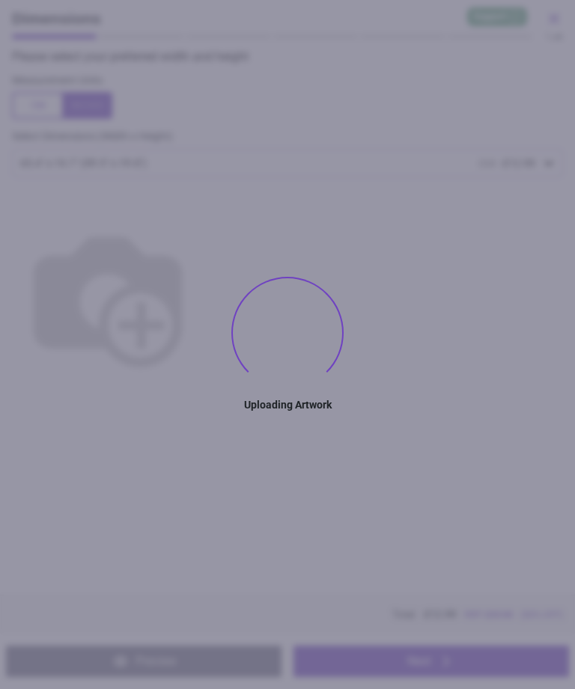
click at [204, 345] on img at bounding box center [108, 297] width 192 height 192
click at [204, 370] on img at bounding box center [108, 297] width 192 height 192
click at [204, 361] on img at bounding box center [108, 297] width 192 height 192
click at [204, 362] on img at bounding box center [108, 297] width 192 height 192
click at [443, 660] on icon at bounding box center [446, 662] width 18 height 18
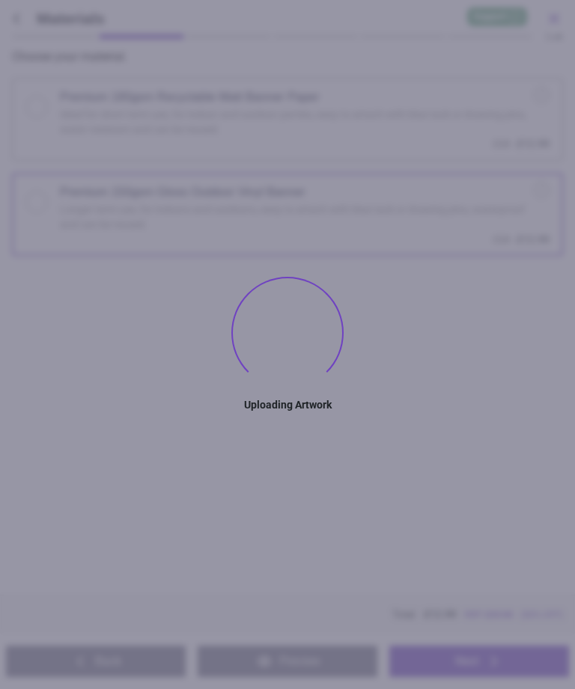
click at [449, 636] on div "Back Preview Back Next Next" at bounding box center [287, 661] width 575 height 55
click at [439, 455] on div "Choose your material . Premium 180gsm Recyclable Matt Banner Paper Ideal for sh…" at bounding box center [287, 322] width 575 height 546
click at [432, 460] on div "Choose your material . Premium 180gsm Recyclable Matt Banner Paper Ideal for sh…" at bounding box center [287, 322] width 575 height 546
click at [432, 427] on div "Choose your material . Premium 180gsm Recyclable Matt Banner Paper Ideal for sh…" at bounding box center [287, 322] width 575 height 546
click at [439, 440] on div "Choose your material . Premium 180gsm Recyclable Matt Banner Paper Ideal for sh…" at bounding box center [287, 322] width 575 height 546
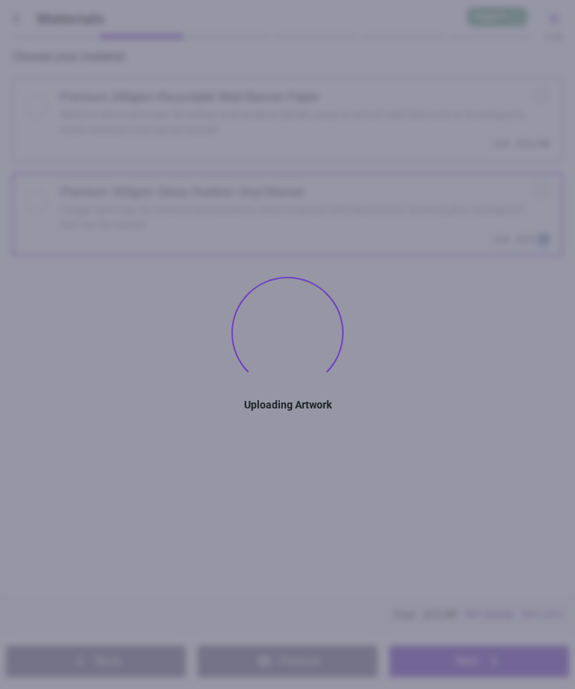
click at [476, 299] on div "Choose your material . Premium 180gsm Recyclable Matt Banner Paper Ideal for sh…" at bounding box center [287, 322] width 575 height 546
click at [445, 403] on div "Choose your material . Premium 180gsm Recyclable Matt Banner Paper Ideal for sh…" at bounding box center [287, 322] width 575 height 546
click at [444, 390] on div "Choose your material . Premium 180gsm Recyclable Matt Banner Paper Ideal for sh…" at bounding box center [287, 322] width 575 height 546
click at [451, 402] on div "Choose your material . Premium 180gsm Recyclable Matt Banner Paper Ideal for sh…" at bounding box center [287, 322] width 575 height 546
click at [448, 486] on div "Choose your material . Premium 180gsm Recyclable Matt Banner Paper Ideal for sh…" at bounding box center [287, 322] width 575 height 546
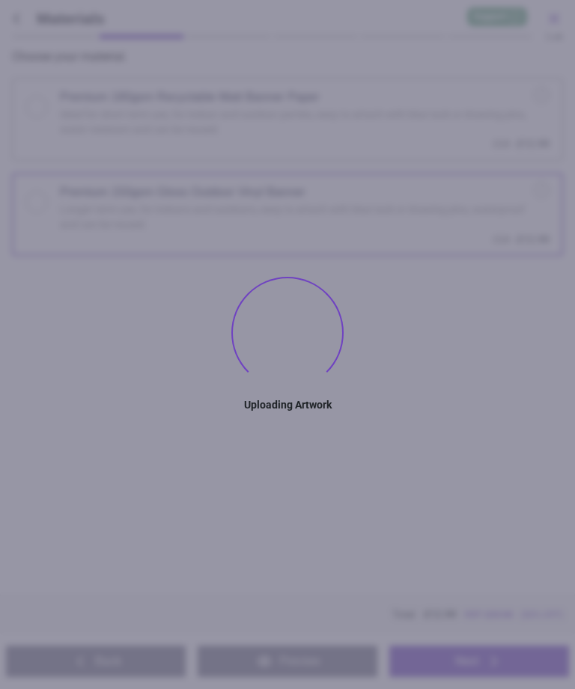
click at [427, 484] on div "Choose your material . Premium 180gsm Recyclable Matt Banner Paper Ideal for sh…" at bounding box center [287, 322] width 575 height 546
click at [258, 415] on div "Choose your material . Premium 180gsm Recyclable Matt Banner Paper Ideal for sh…" at bounding box center [287, 322] width 575 height 546
click at [270, 414] on div "Choose your material . Premium 180gsm Recyclable Matt Banner Paper Ideal for sh…" at bounding box center [287, 322] width 575 height 546
click at [344, 482] on div "Choose your material . Premium 180gsm Recyclable Matt Banner Paper Ideal for sh…" at bounding box center [287, 322] width 575 height 546
click at [357, 500] on div "Choose your material . Premium 180gsm Recyclable Matt Banner Paper Ideal for sh…" at bounding box center [287, 322] width 575 height 546
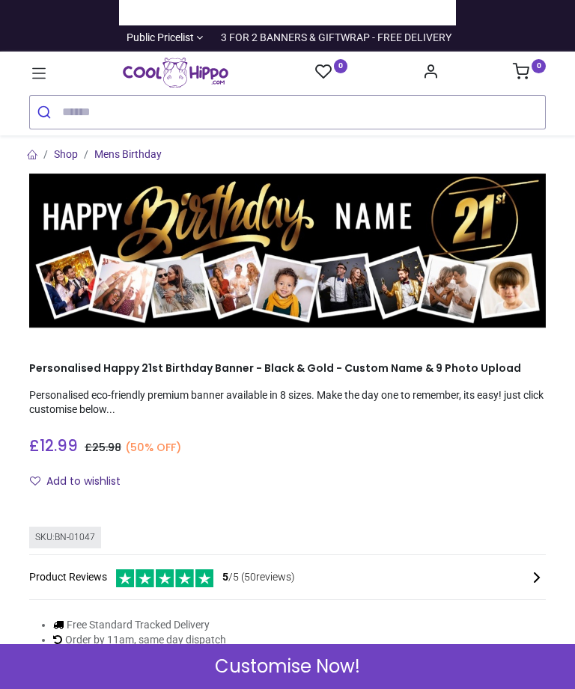
click at [535, 79] on link "0" at bounding box center [529, 73] width 33 height 12
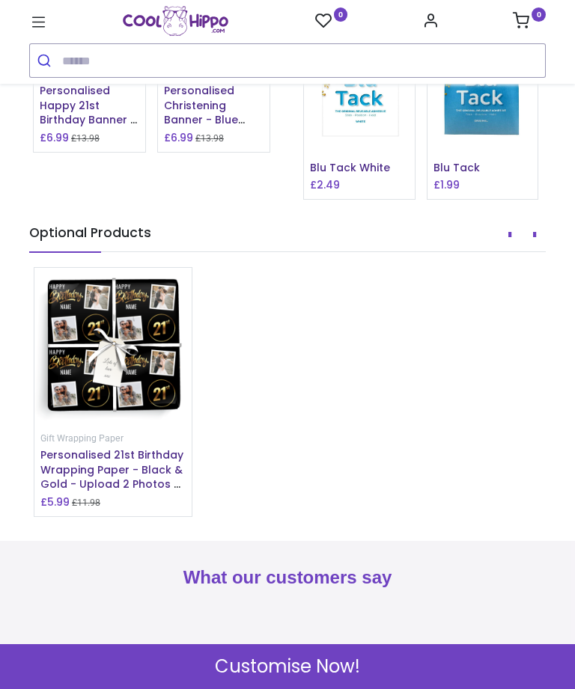
scroll to position [1752, 0]
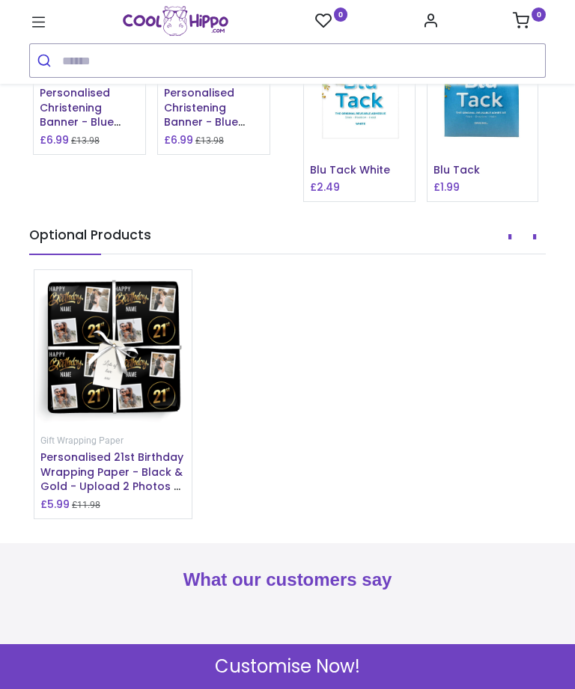
click at [331, 666] on span "Customise Now!" at bounding box center [287, 666] width 145 height 25
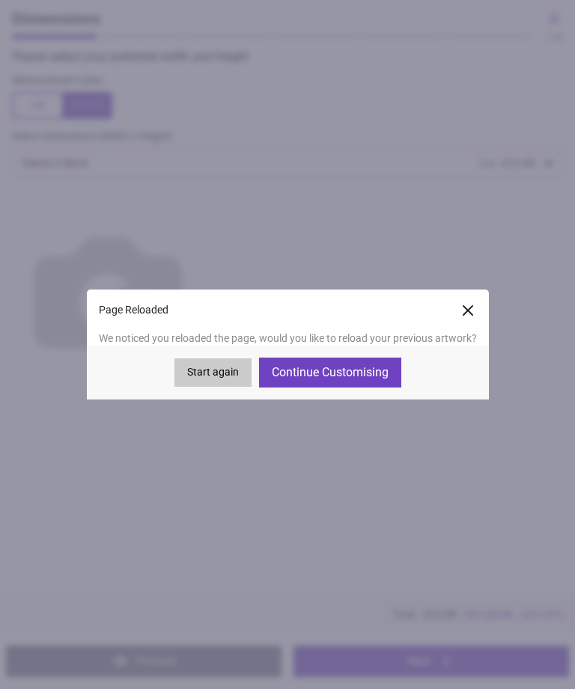
click at [363, 371] on button "Continue Customising" at bounding box center [330, 373] width 142 height 30
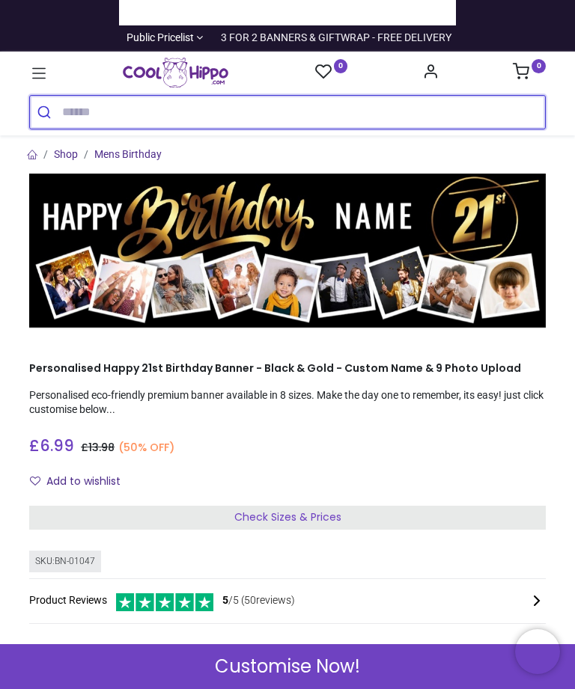
scroll to position [-3, 0]
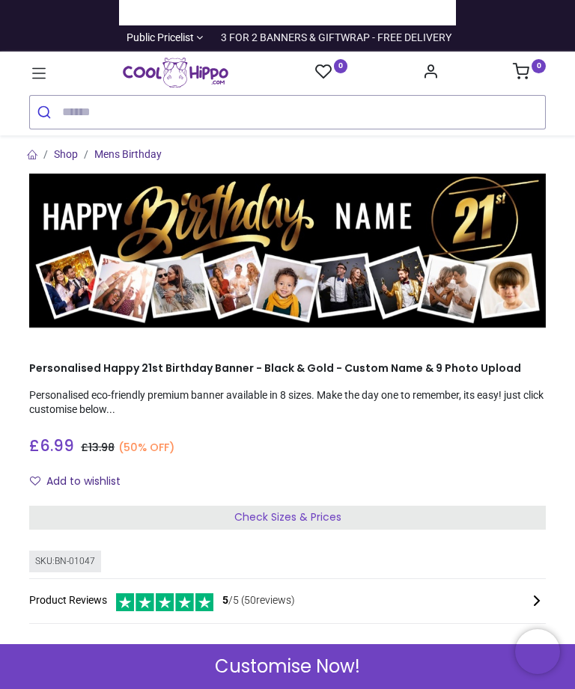
click at [313, 669] on span "Customise Now!" at bounding box center [287, 666] width 145 height 25
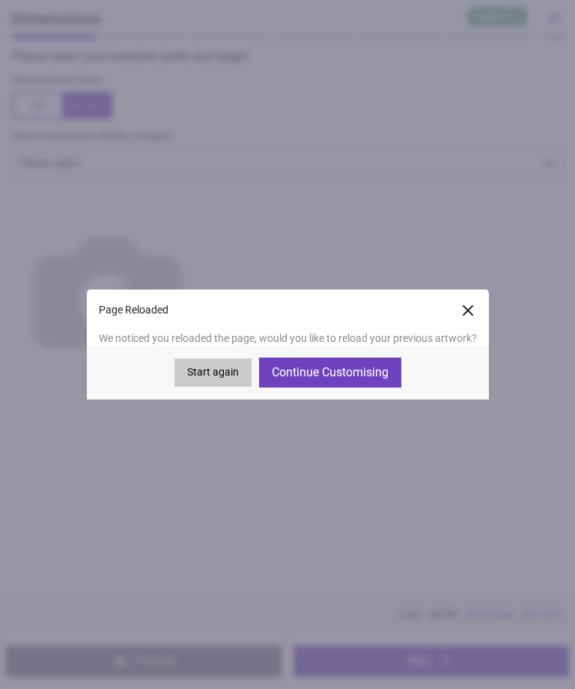
scroll to position [0, 0]
click at [209, 366] on button "Start again" at bounding box center [212, 373] width 77 height 28
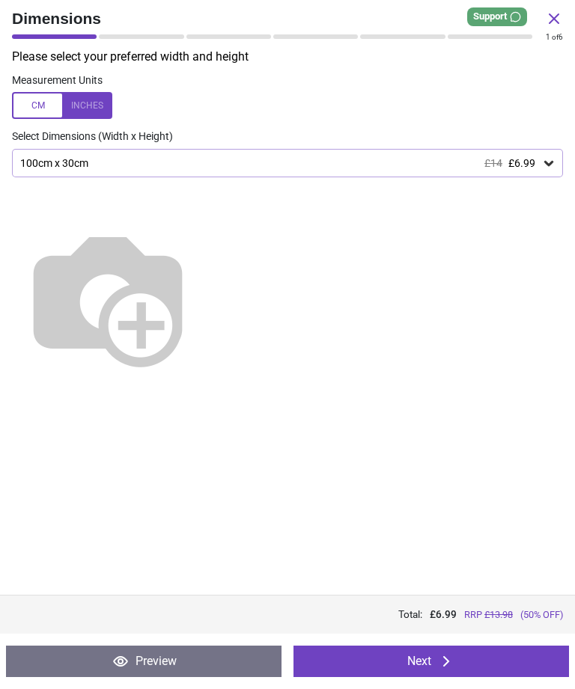
click at [529, 161] on span "£6.99" at bounding box center [521, 163] width 27 height 12
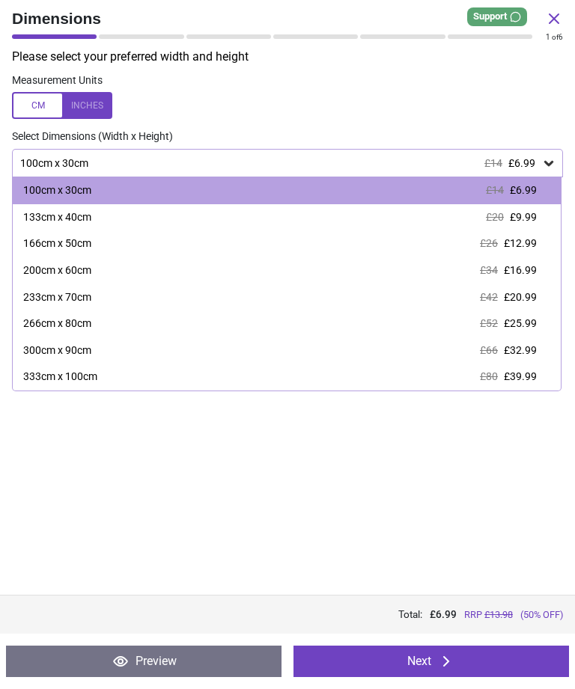
click at [472, 243] on div "166cm x 50cm £26 £12.99" at bounding box center [287, 244] width 548 height 27
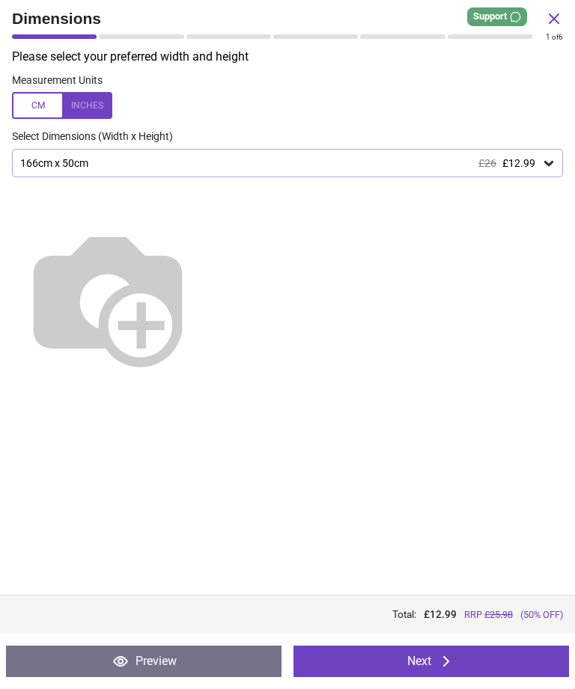
click at [435, 664] on button "Next" at bounding box center [430, 661] width 275 height 31
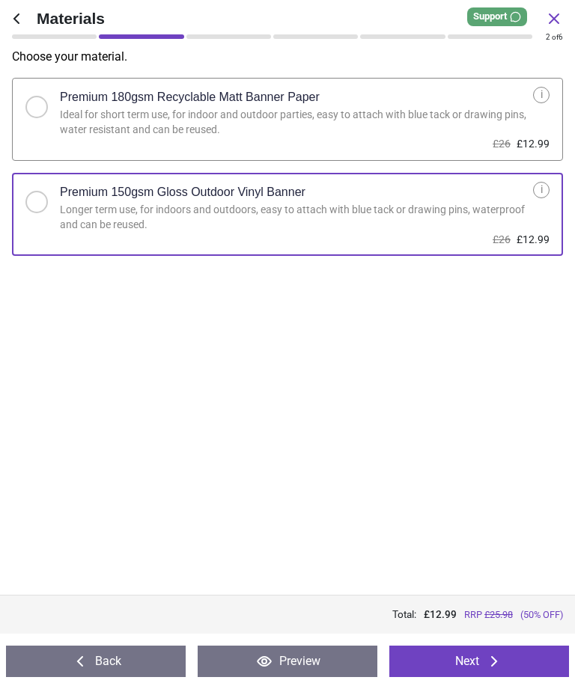
click at [465, 661] on button "Next" at bounding box center [479, 661] width 180 height 31
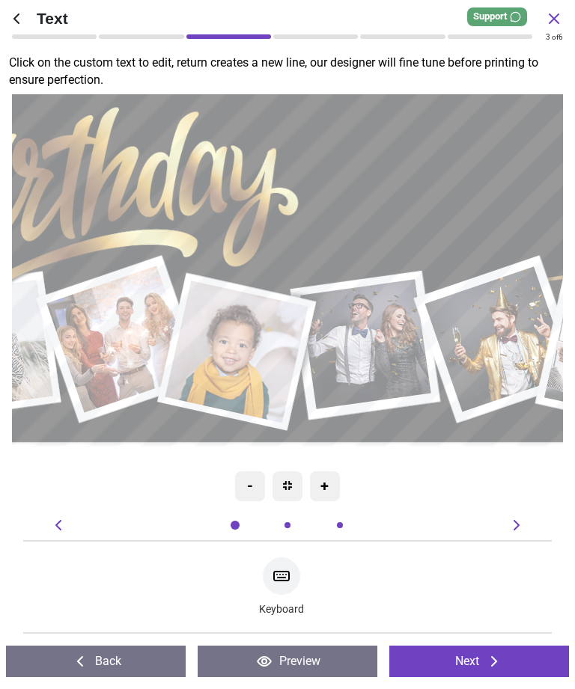
click at [286, 579] on icon at bounding box center [281, 576] width 18 height 18
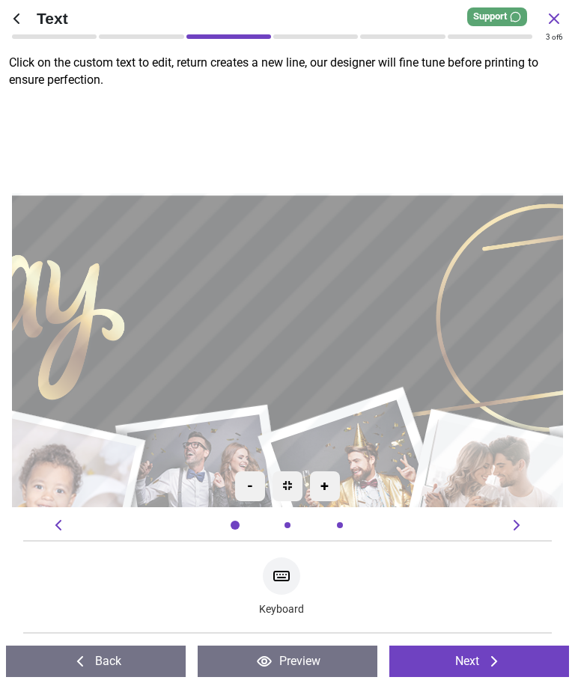
type textarea "*****"
click at [448, 130] on div ".cls-1 { filter: url(#drop-shadow-2); } .cls-1, .cls-2, .cls-3, .cls-4, .cls-5,…" at bounding box center [57, 400] width 1377 height 1035
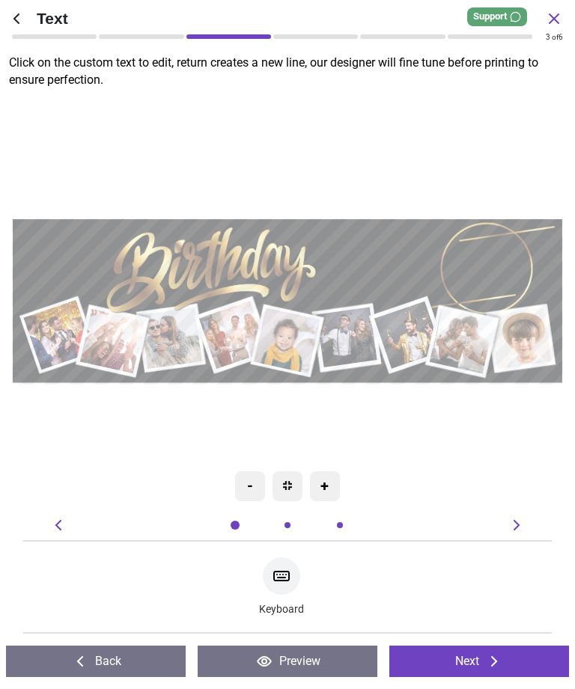
click at [462, 672] on button "Next" at bounding box center [479, 661] width 180 height 31
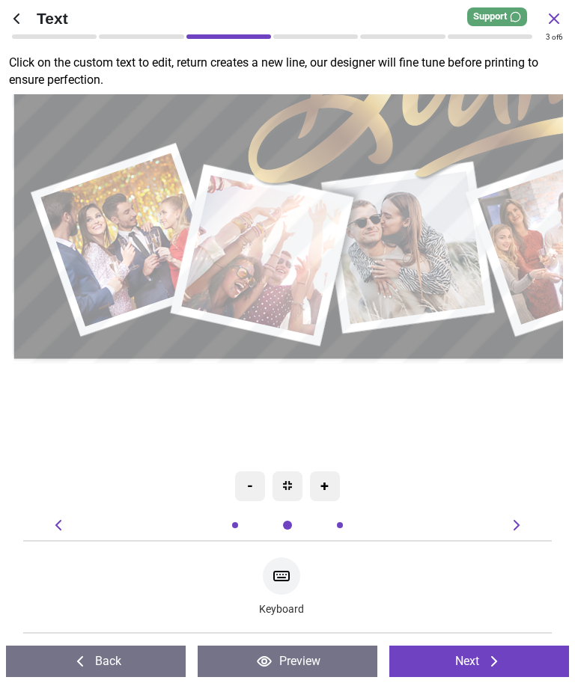
click at [460, 659] on button "Next" at bounding box center [479, 661] width 180 height 31
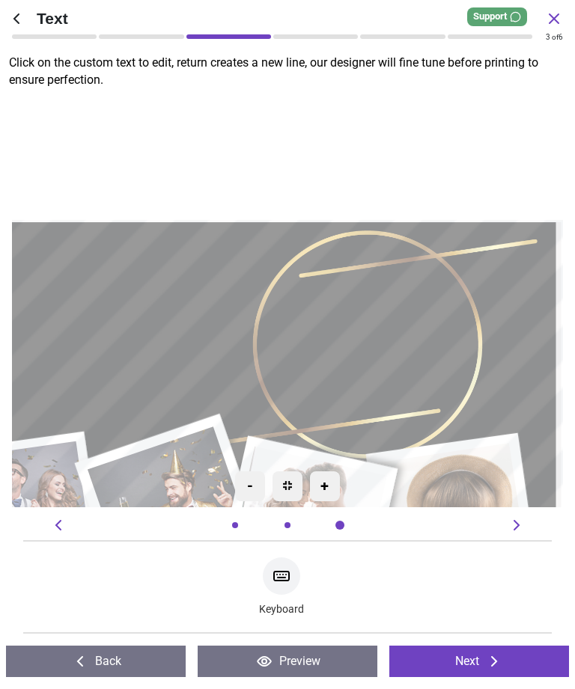
click at [481, 660] on button "Next" at bounding box center [479, 661] width 180 height 31
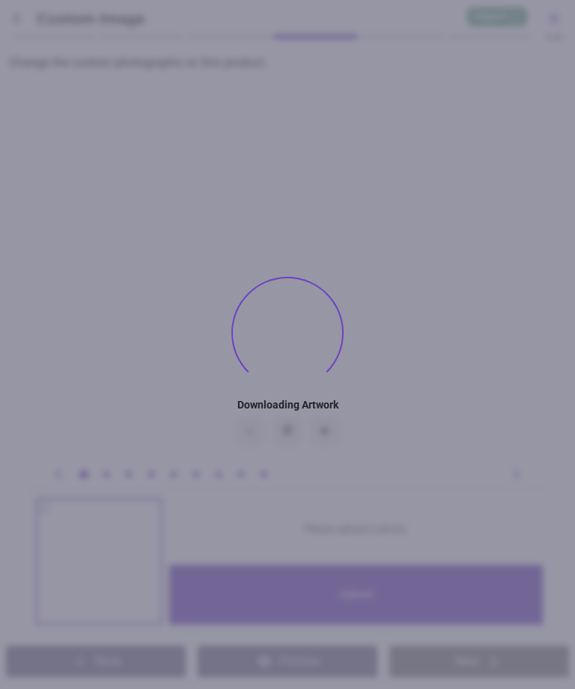
type textarea "*****"
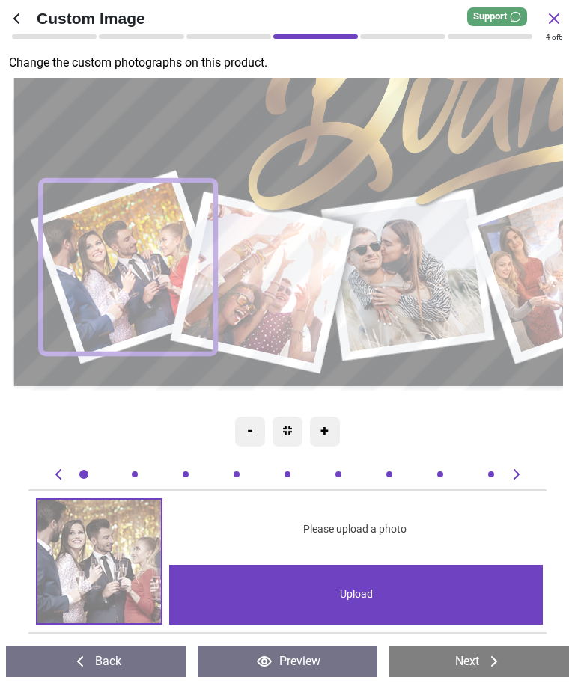
click at [346, 599] on div "Upload" at bounding box center [356, 595] width 374 height 60
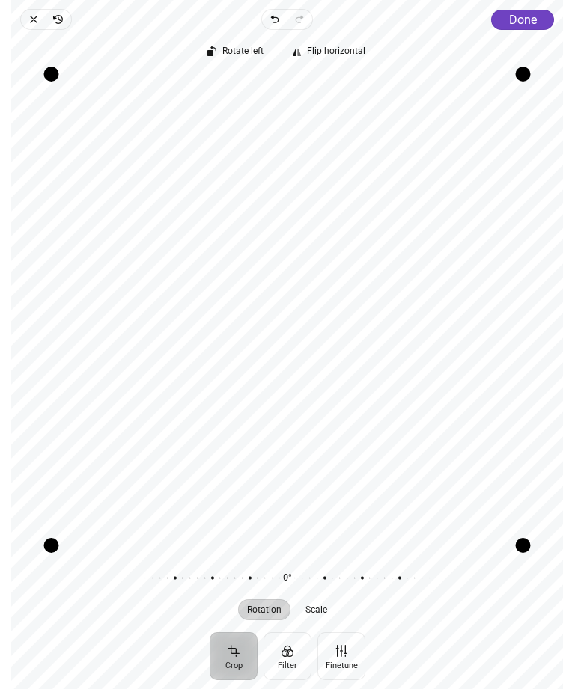
click at [531, 28] on button "Done" at bounding box center [523, 20] width 63 height 20
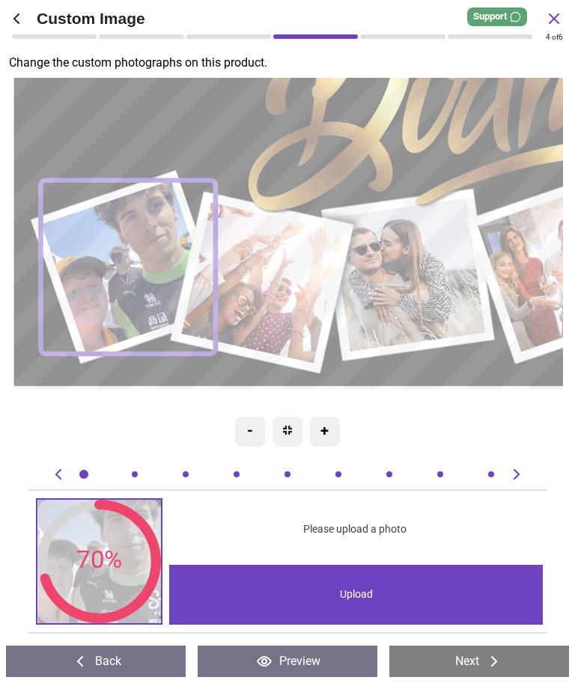
click at [285, 286] on image at bounding box center [263, 283] width 162 height 161
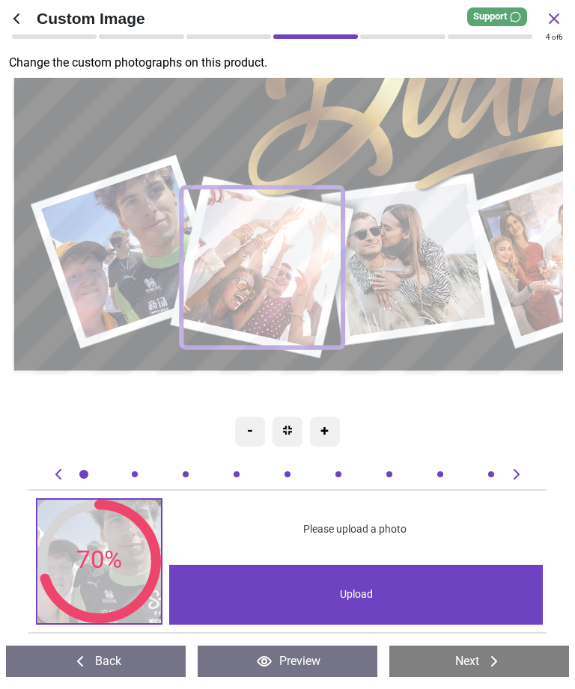
scroll to position [0, 529]
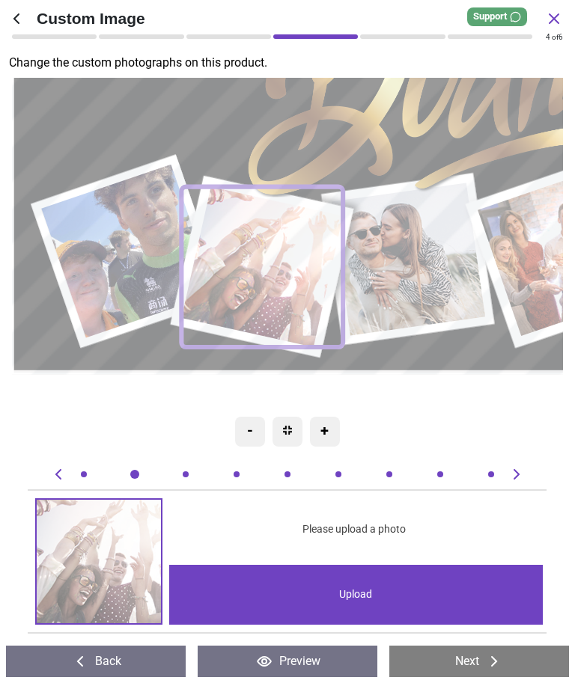
click at [343, 594] on div "Upload" at bounding box center [356, 595] width 374 height 60
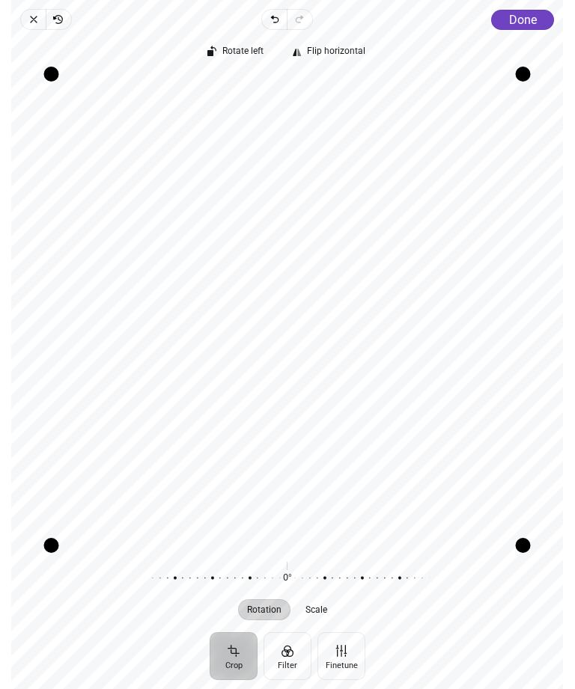
click at [528, 23] on span "Done" at bounding box center [523, 20] width 28 height 14
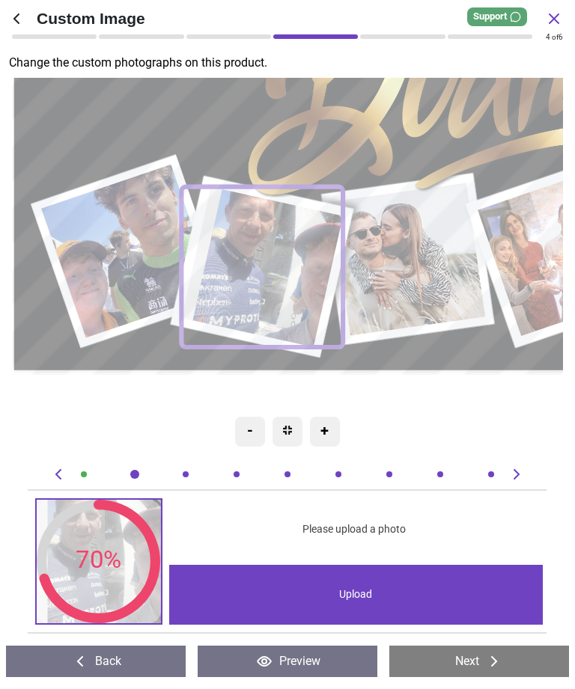
click at [280, 283] on image at bounding box center [263, 267] width 162 height 161
click at [341, 588] on div "Upload" at bounding box center [356, 595] width 374 height 60
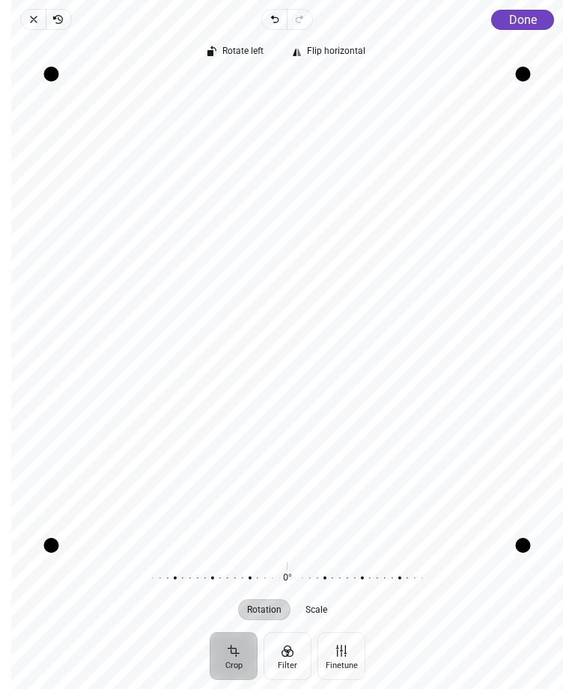
click at [524, 25] on span "Done" at bounding box center [523, 20] width 28 height 14
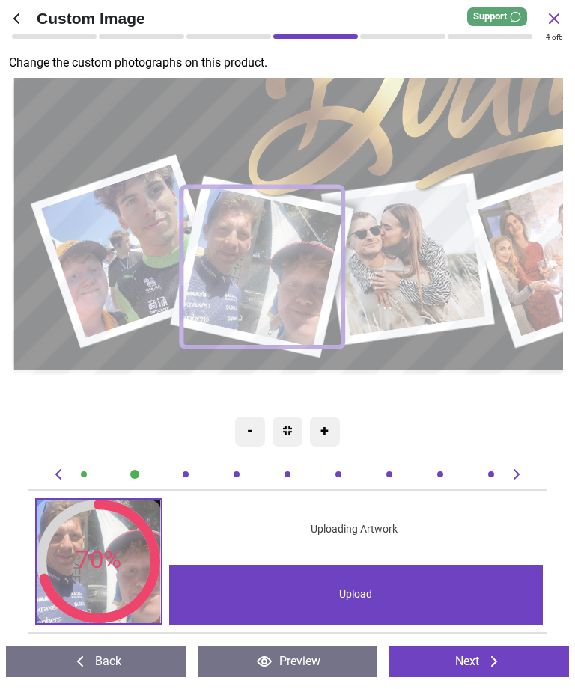
click at [416, 265] on image at bounding box center [409, 259] width 154 height 153
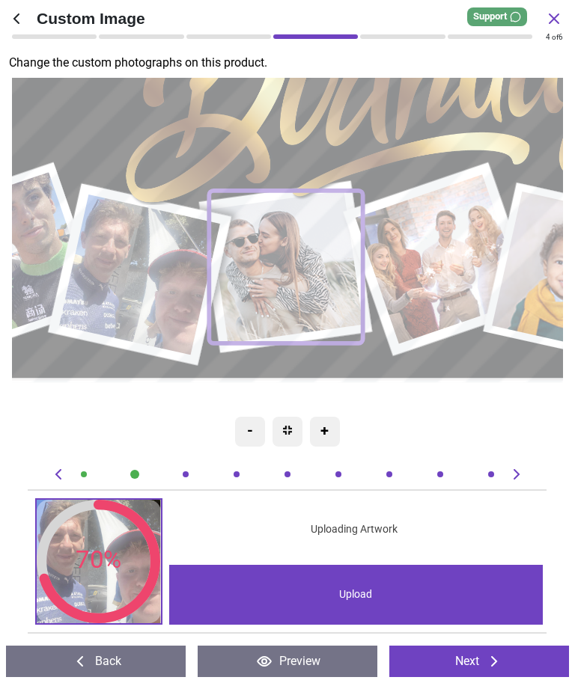
scroll to position [0, 1058]
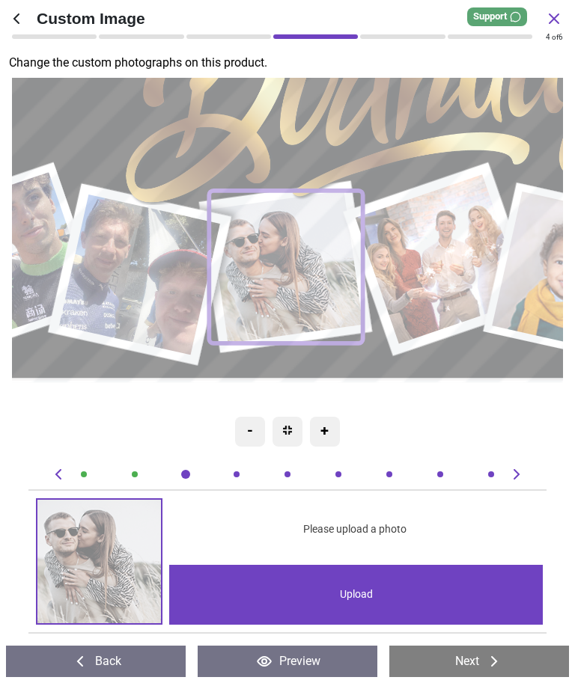
click at [338, 588] on div "Upload" at bounding box center [356, 595] width 374 height 60
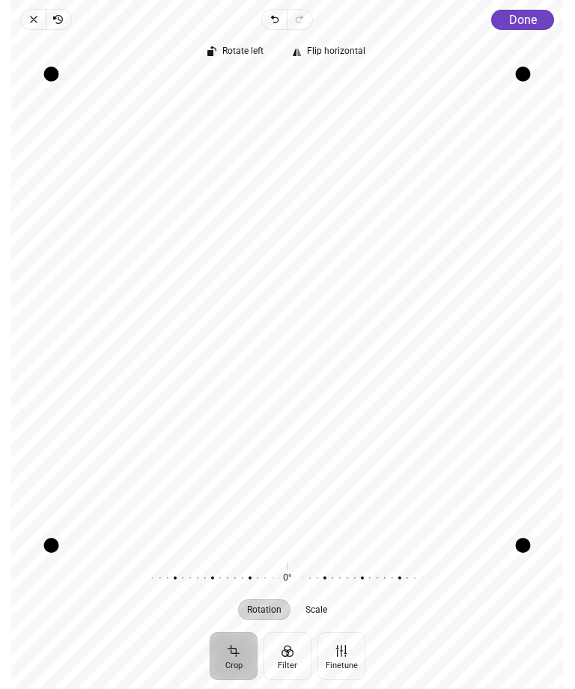
click at [537, 10] on button "Done" at bounding box center [523, 20] width 63 height 20
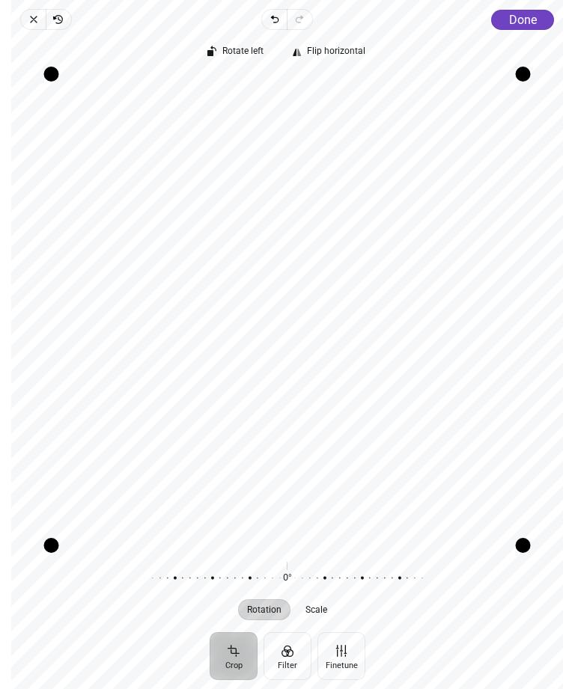
click at [526, 27] on button "Done" at bounding box center [523, 20] width 63 height 20
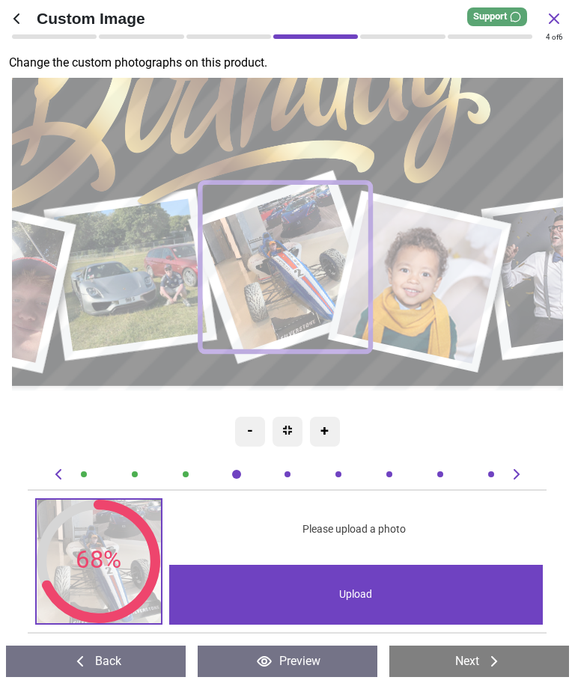
click at [438, 285] on image at bounding box center [422, 282] width 166 height 165
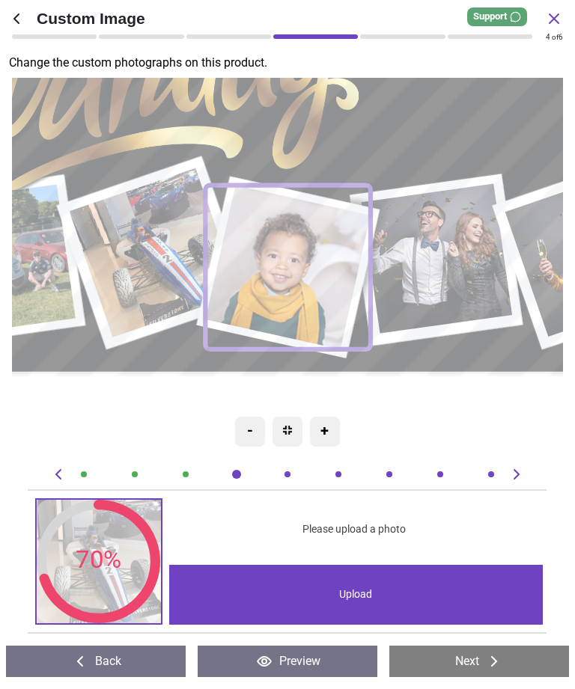
scroll to position [0, 2116]
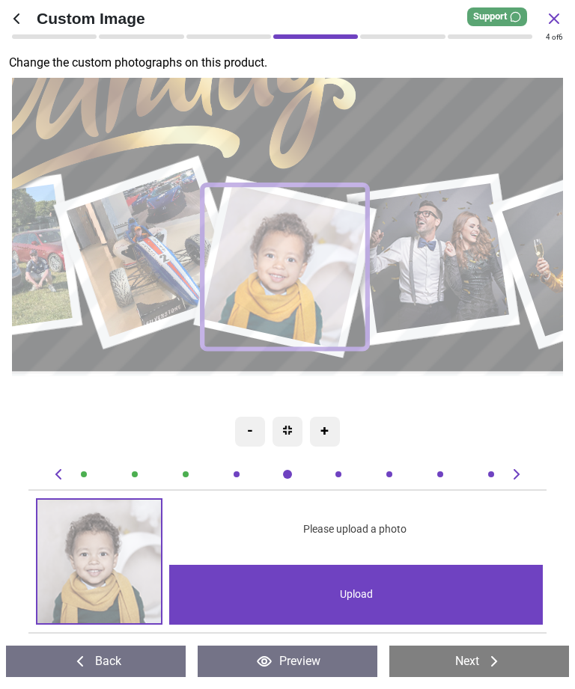
click at [375, 596] on div "Upload" at bounding box center [356, 595] width 374 height 60
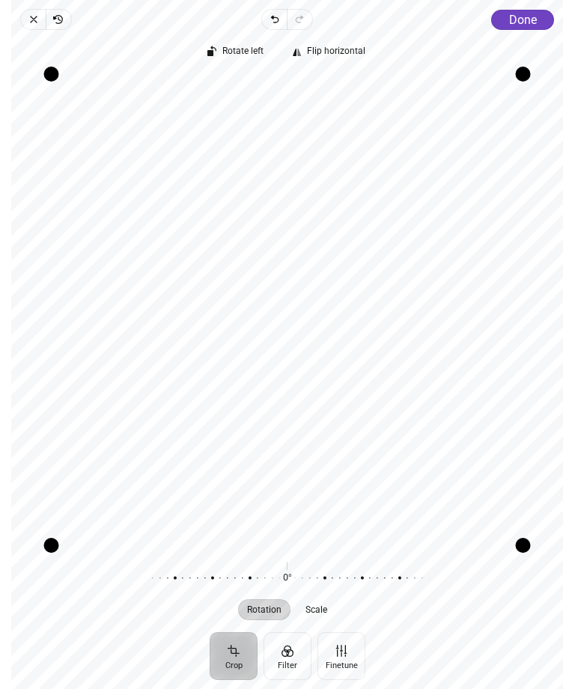
click at [530, 10] on button "Done" at bounding box center [523, 20] width 63 height 20
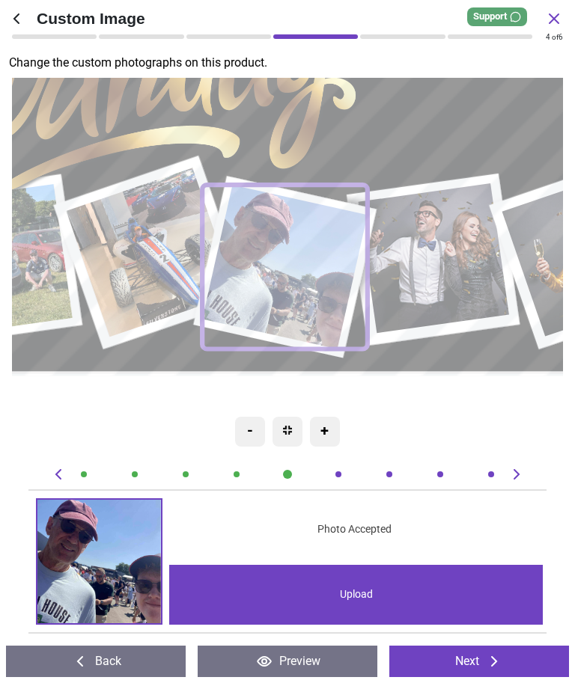
click at [446, 290] on image at bounding box center [436, 258] width 151 height 150
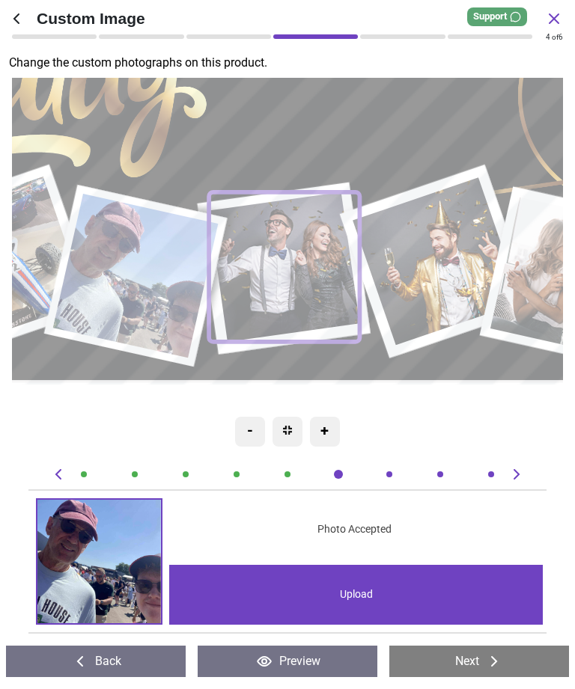
scroll to position [0, 2645]
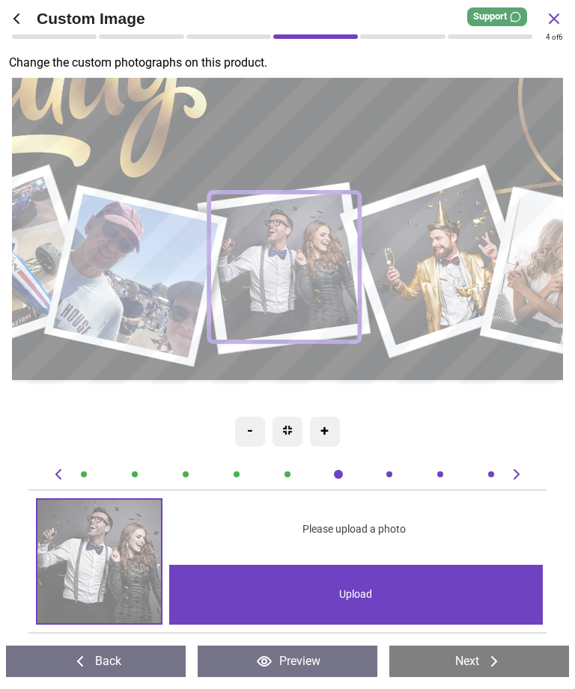
click at [347, 597] on div "Upload" at bounding box center [356, 595] width 374 height 60
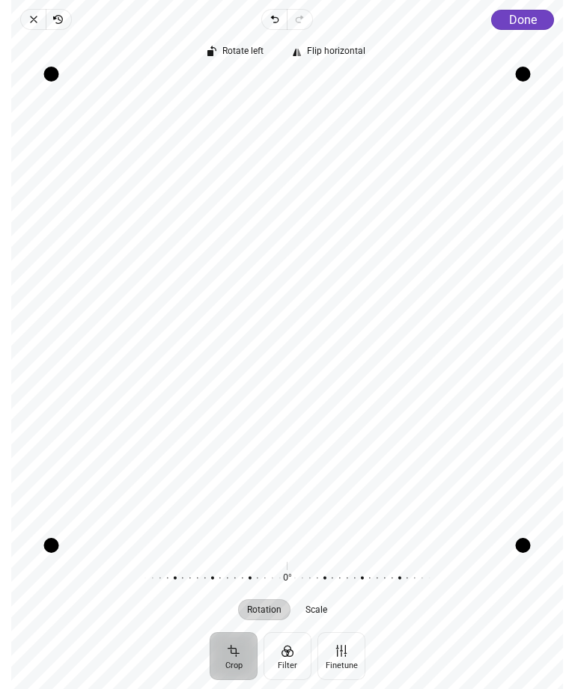
click at [528, 16] on span "Done" at bounding box center [523, 20] width 28 height 14
